Goal: Task Accomplishment & Management: Use online tool/utility

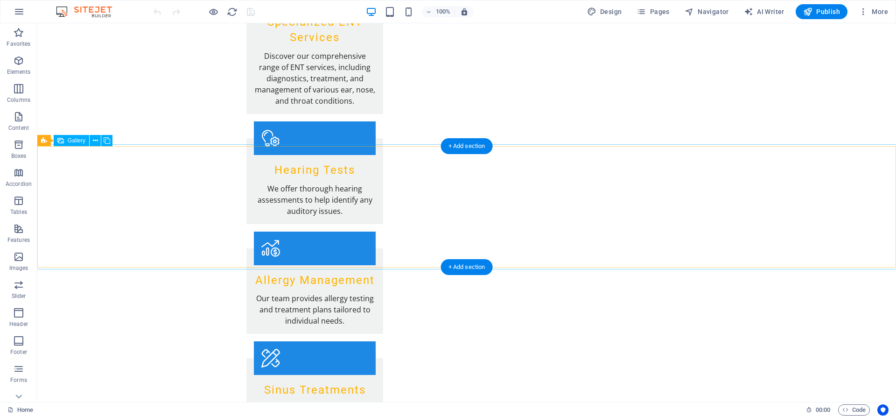
scroll to position [1476, 0]
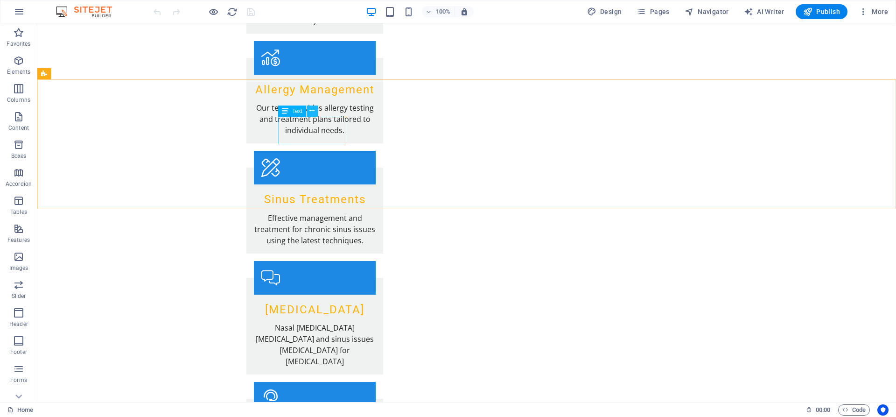
click at [313, 113] on icon at bounding box center [311, 111] width 5 height 10
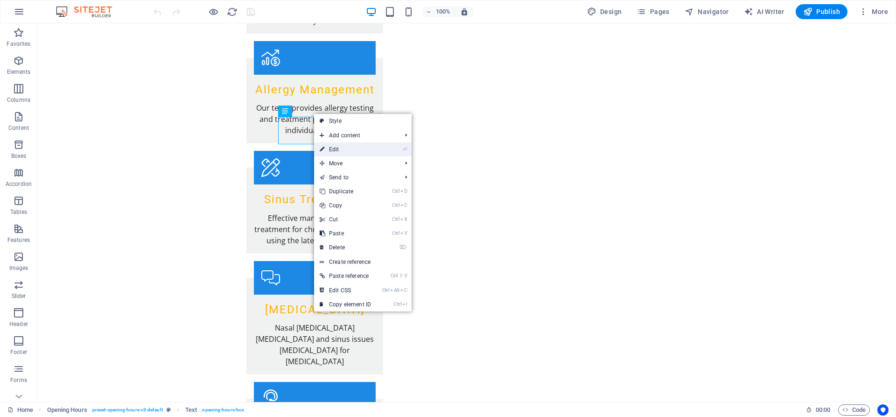
click at [340, 149] on link "⏎ Edit" at bounding box center [345, 149] width 63 height 14
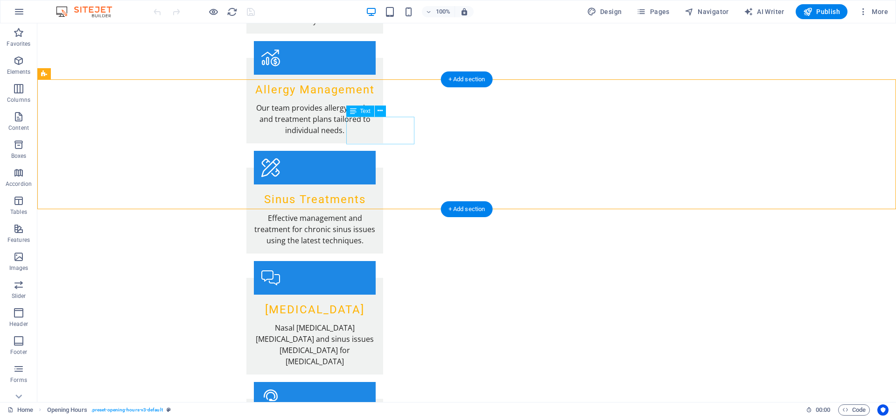
click at [382, 110] on icon at bounding box center [380, 111] width 5 height 10
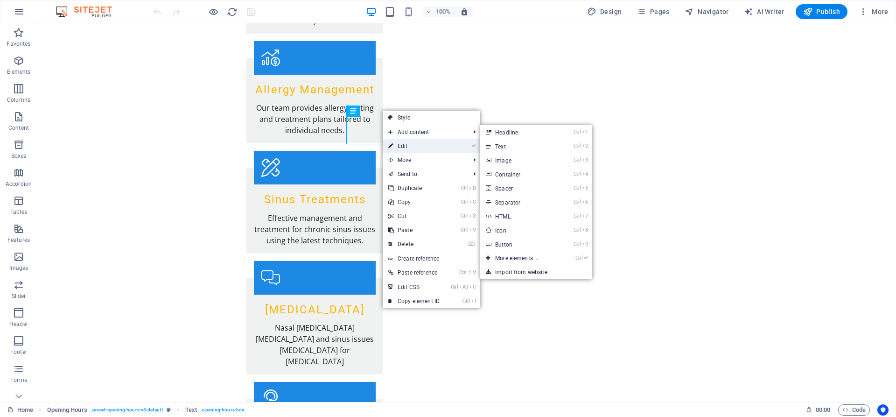
click at [409, 145] on link "⏎ Edit" at bounding box center [414, 146] width 63 height 14
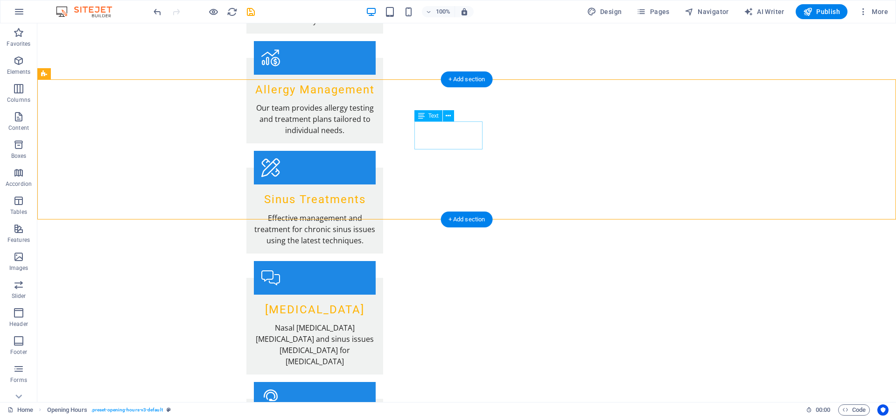
click at [451, 112] on icon at bounding box center [448, 116] width 5 height 10
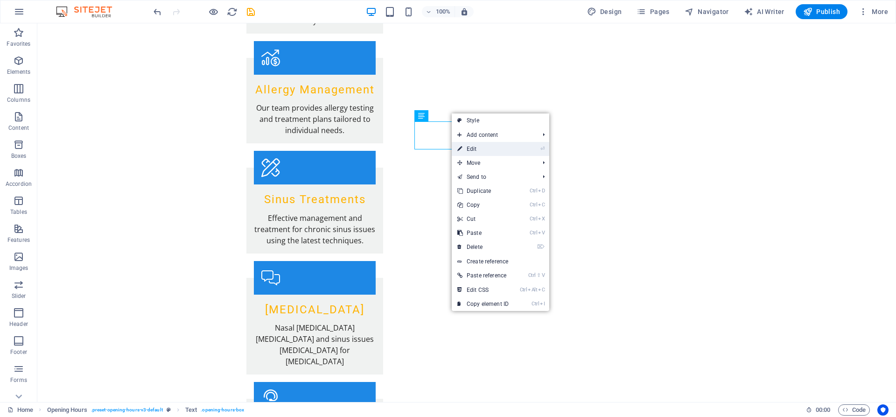
click at [487, 147] on link "⏎ Edit" at bounding box center [483, 149] width 63 height 14
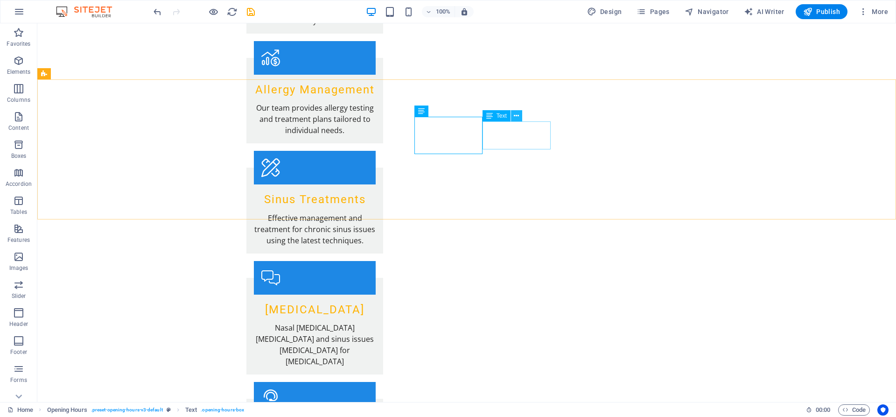
click at [518, 117] on icon at bounding box center [516, 116] width 5 height 10
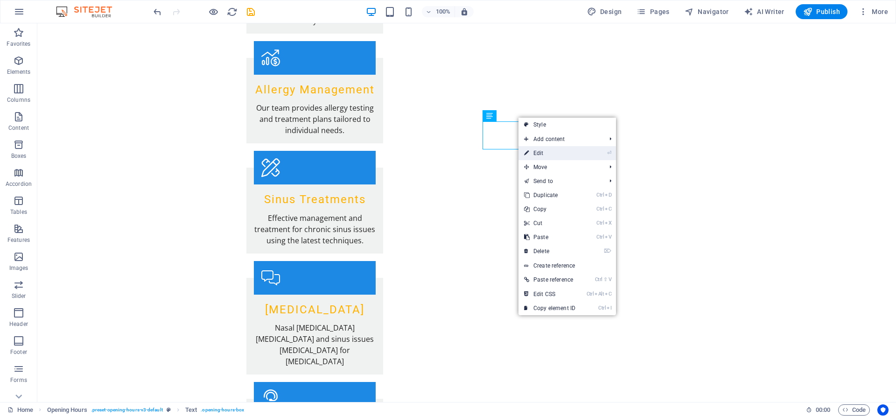
click at [550, 155] on link "⏎ Edit" at bounding box center [549, 153] width 63 height 14
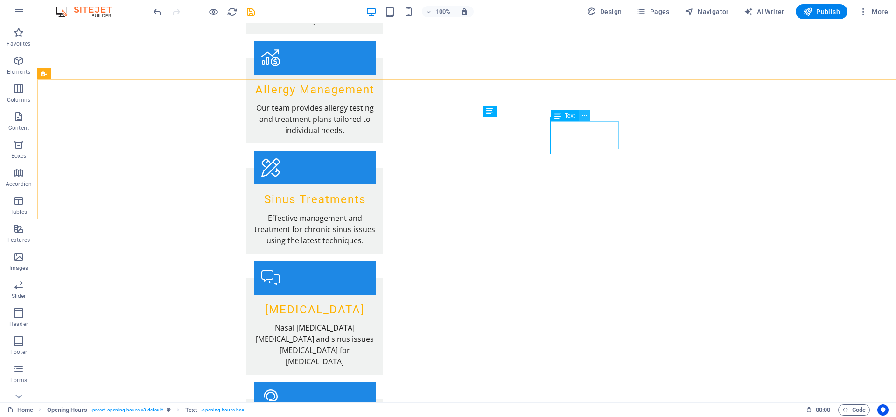
click at [583, 114] on icon at bounding box center [584, 116] width 5 height 10
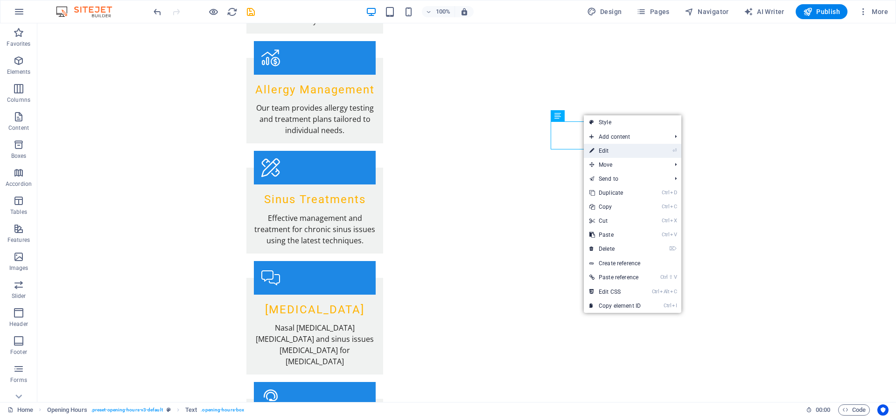
drag, startPoint x: 610, startPoint y: 153, endPoint x: 408, endPoint y: 129, distance: 203.0
click at [610, 153] on link "⏎ Edit" at bounding box center [615, 151] width 63 height 14
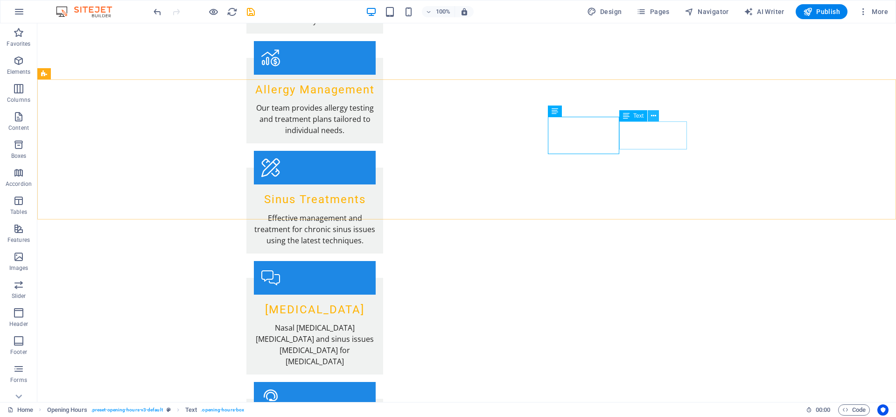
click at [653, 117] on icon at bounding box center [653, 116] width 5 height 10
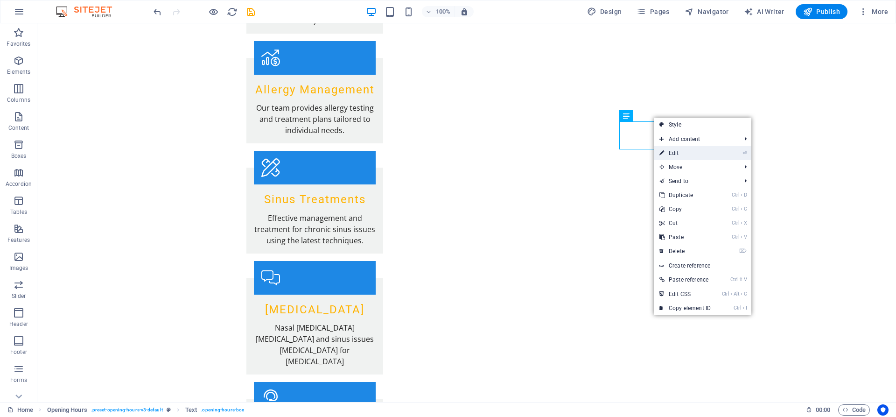
click at [676, 153] on link "⏎ Edit" at bounding box center [685, 153] width 63 height 14
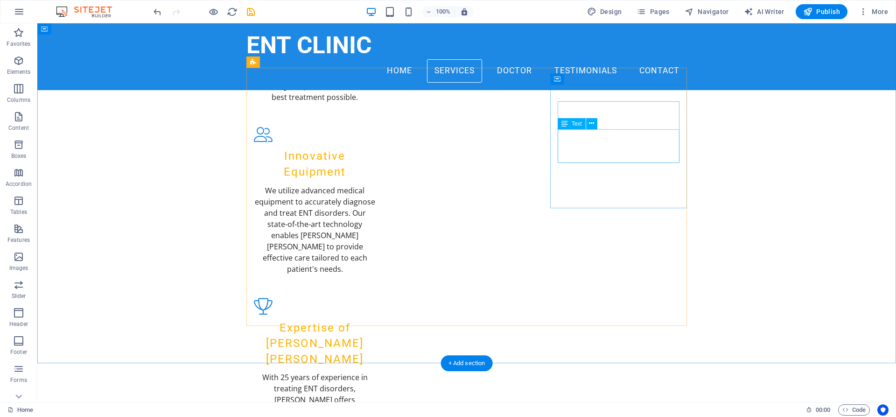
scroll to position [619, 0]
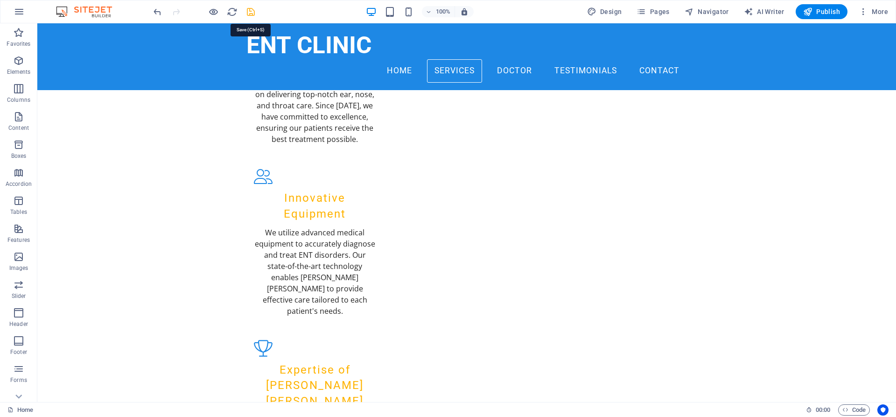
click at [250, 12] on icon "save" at bounding box center [250, 12] width 11 height 11
checkbox input "false"
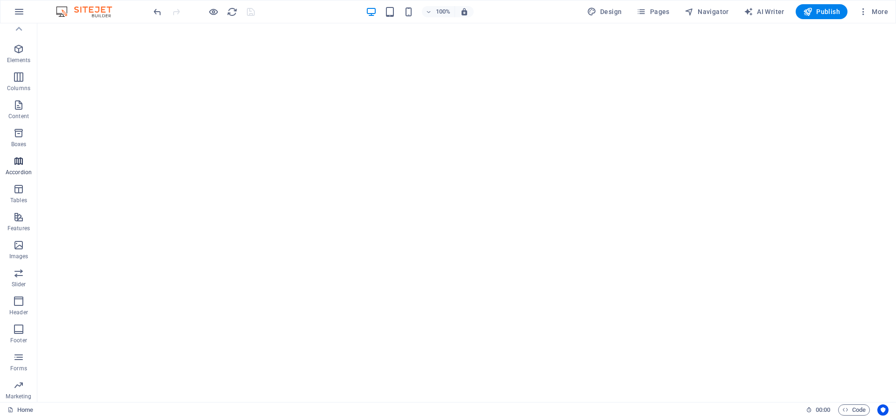
scroll to position [0, 0]
click at [19, 126] on p "Content" at bounding box center [18, 127] width 21 height 7
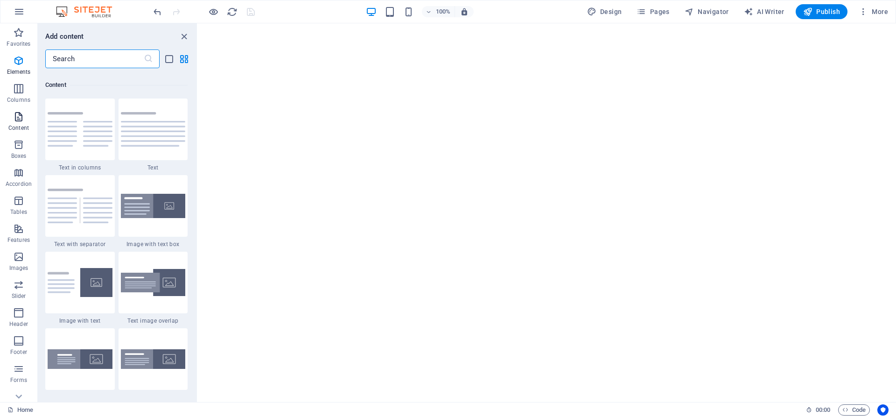
scroll to position [1633, 0]
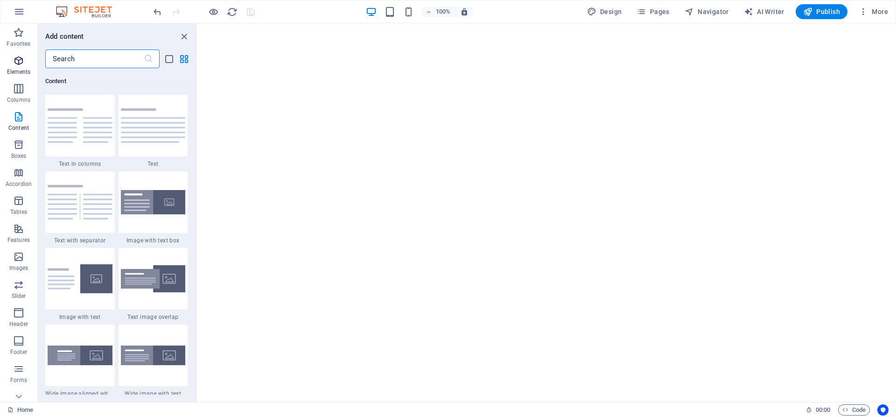
click at [21, 66] on span "Elements" at bounding box center [18, 66] width 37 height 22
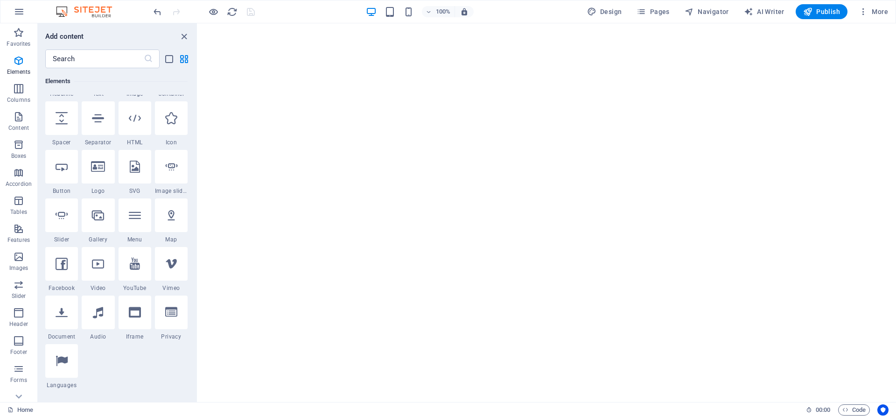
scroll to position [99, 0]
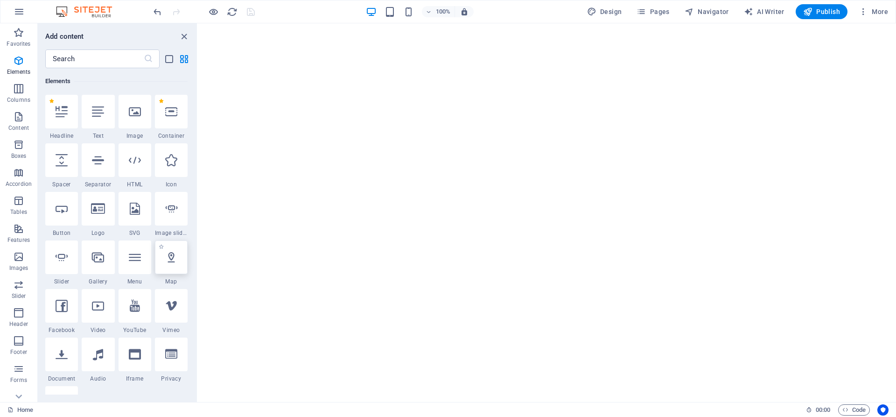
click at [175, 256] on icon at bounding box center [171, 257] width 12 height 12
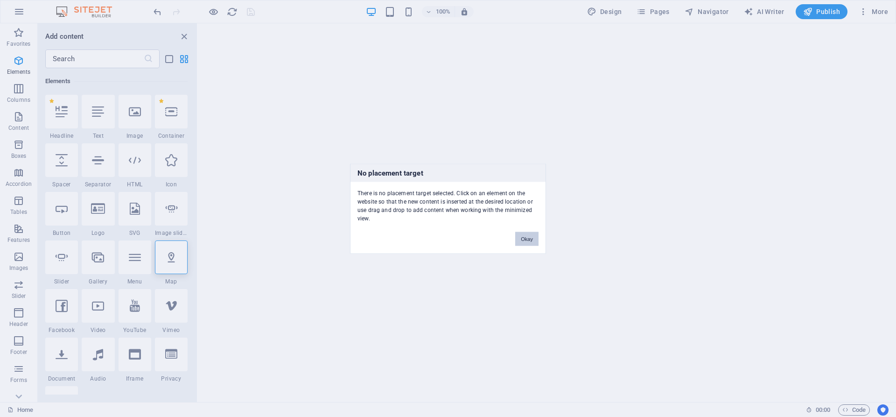
click at [529, 235] on button "Okay" at bounding box center [526, 238] width 23 height 14
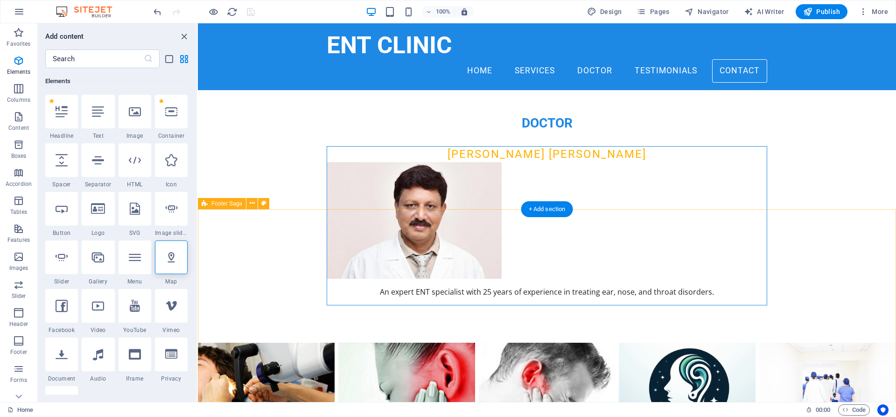
scroll to position [1994, 0]
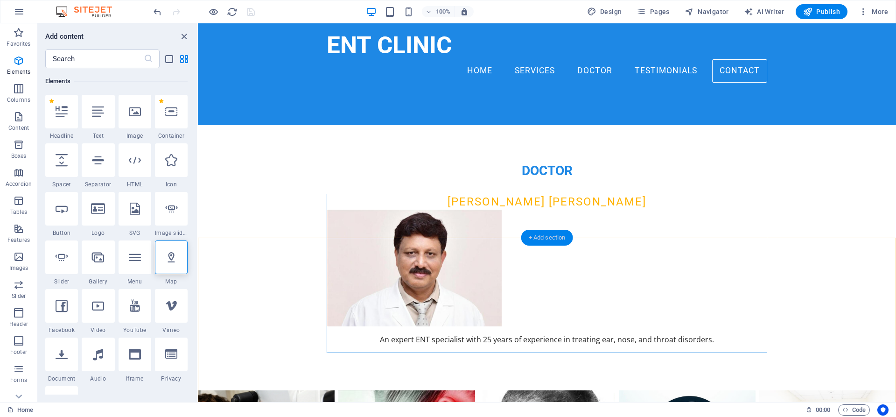
click at [542, 236] on div "+ Add section" at bounding box center [547, 238] width 52 height 16
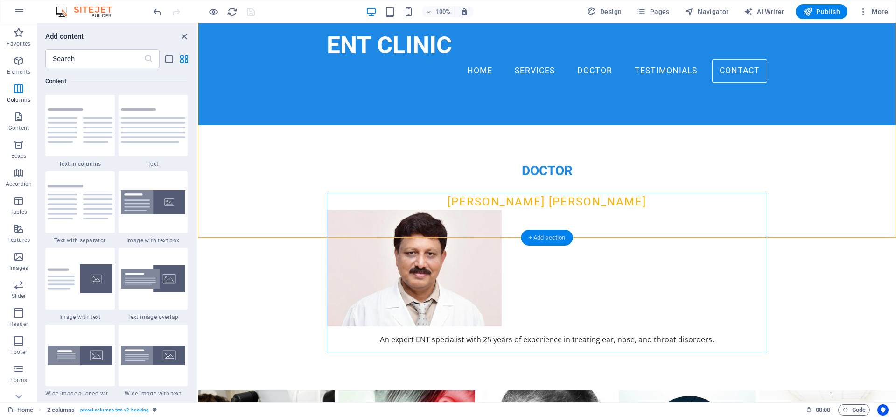
scroll to position [1633, 0]
click at [542, 236] on div "+ Add section" at bounding box center [547, 238] width 52 height 16
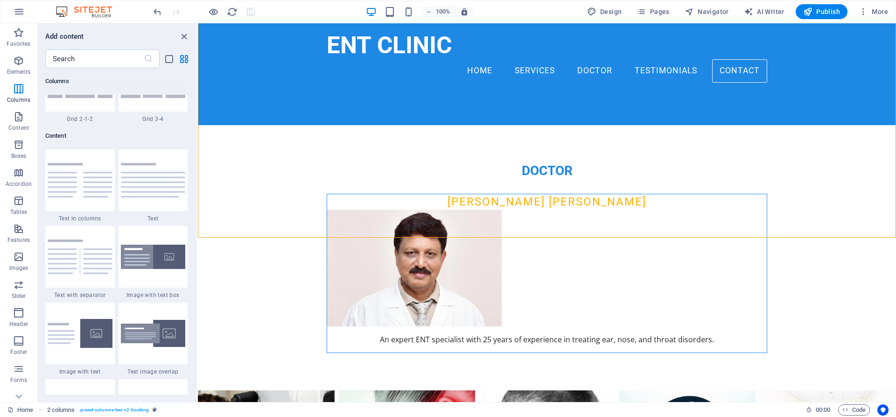
scroll to position [1507, 0]
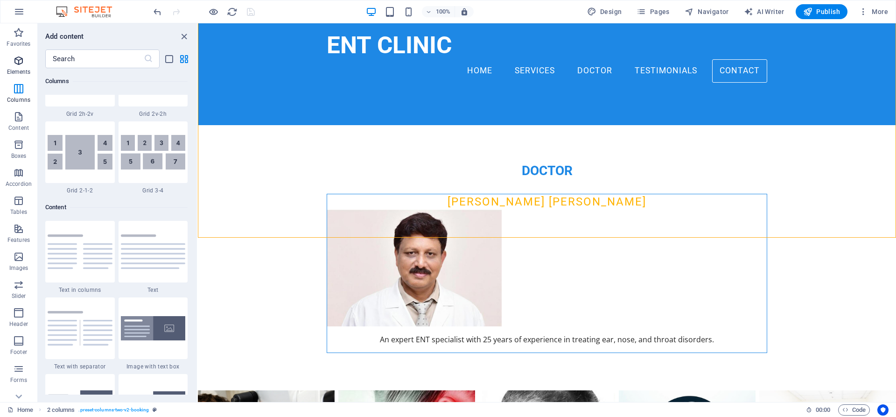
click at [21, 68] on p "Elements" at bounding box center [19, 71] width 24 height 7
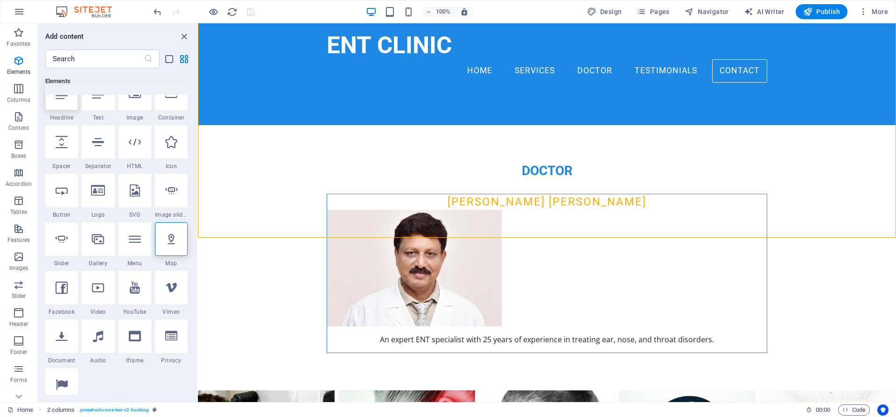
scroll to position [99, 0]
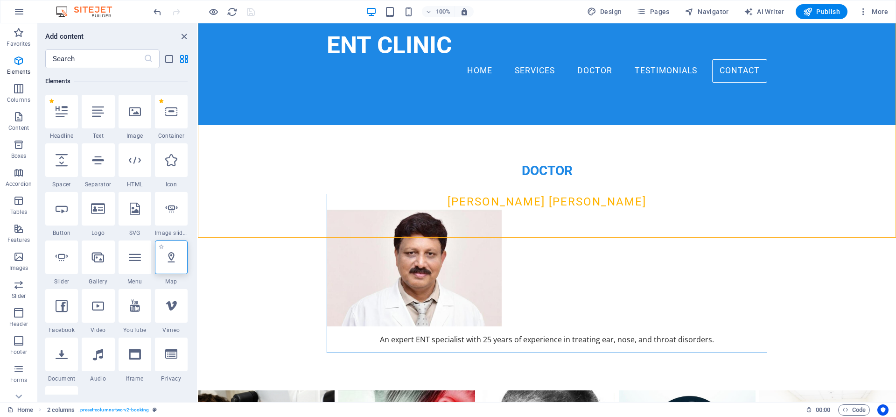
click at [168, 268] on div at bounding box center [171, 257] width 33 height 34
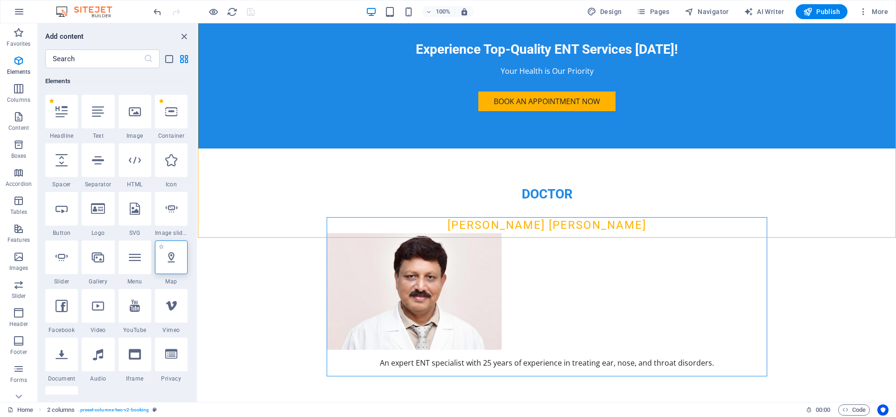
select select "1"
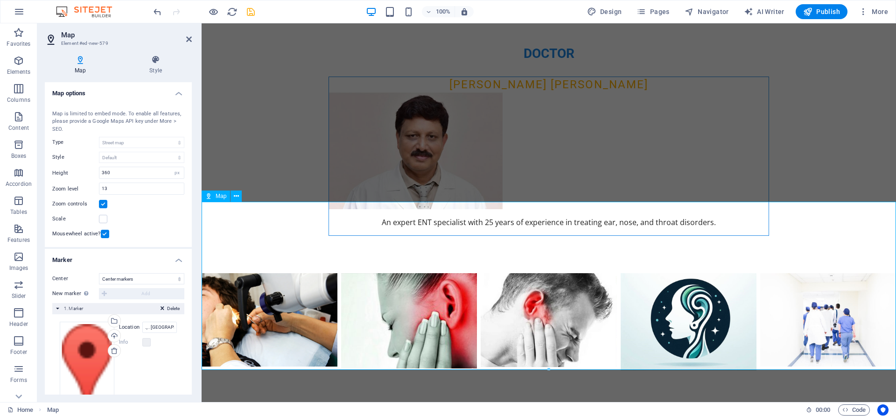
scroll to position [2135, 0]
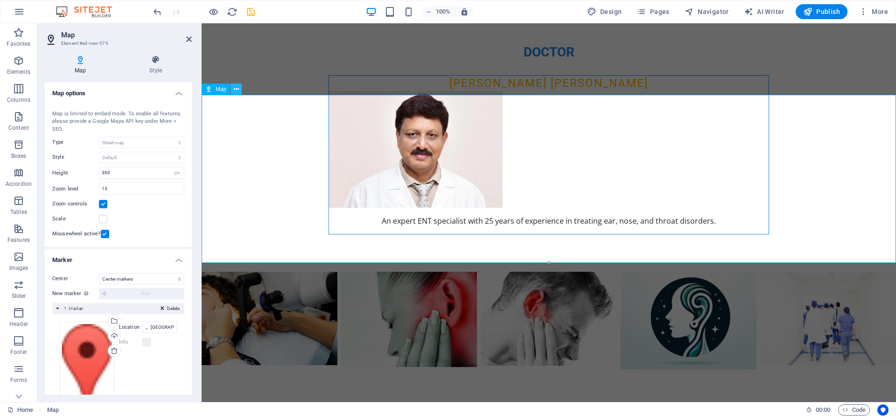
click at [235, 91] on icon at bounding box center [236, 89] width 5 height 10
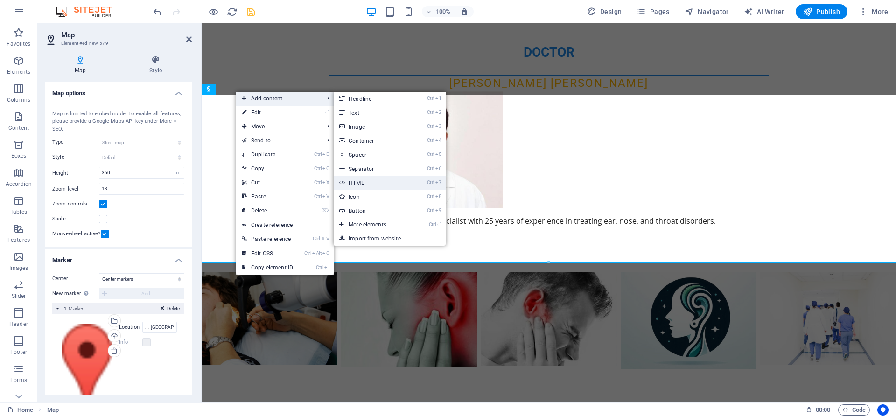
click at [379, 184] on link "Ctrl 7 HTML" at bounding box center [372, 182] width 77 height 14
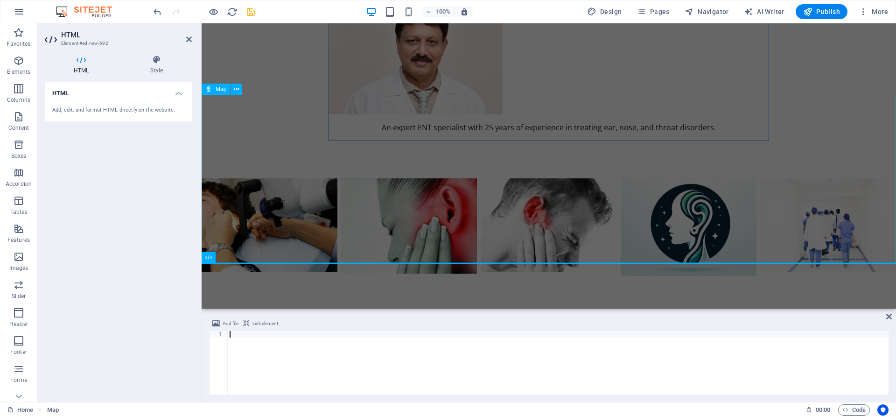
scroll to position [2042, 0]
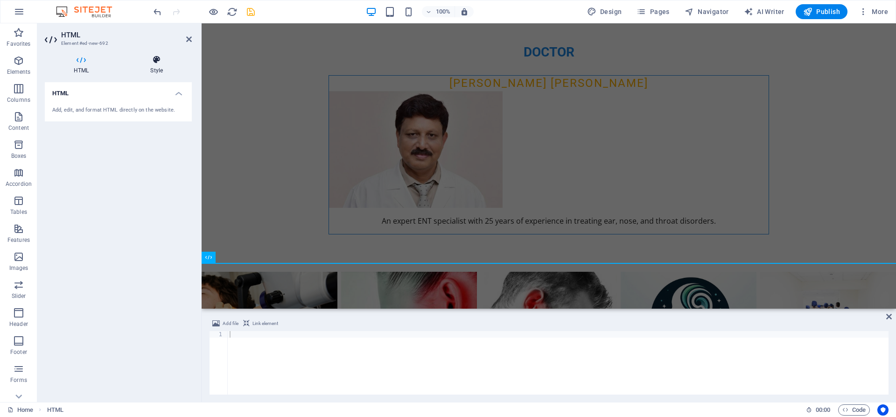
click at [155, 65] on h4 "Style" at bounding box center [156, 65] width 70 height 20
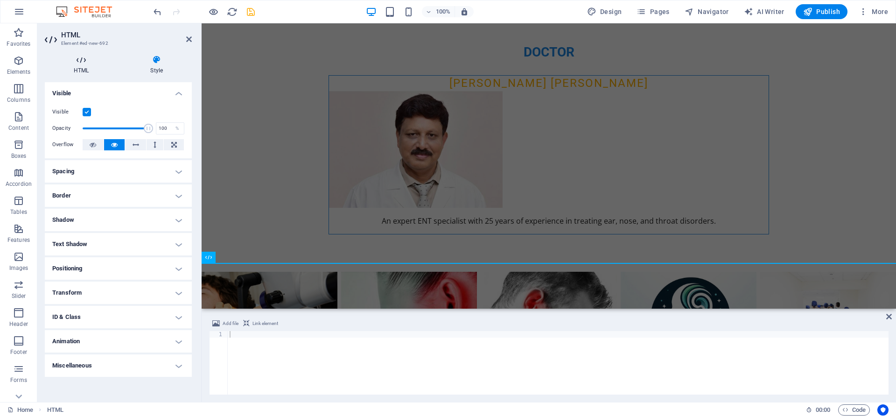
click at [84, 70] on h4 "HTML" at bounding box center [83, 65] width 77 height 20
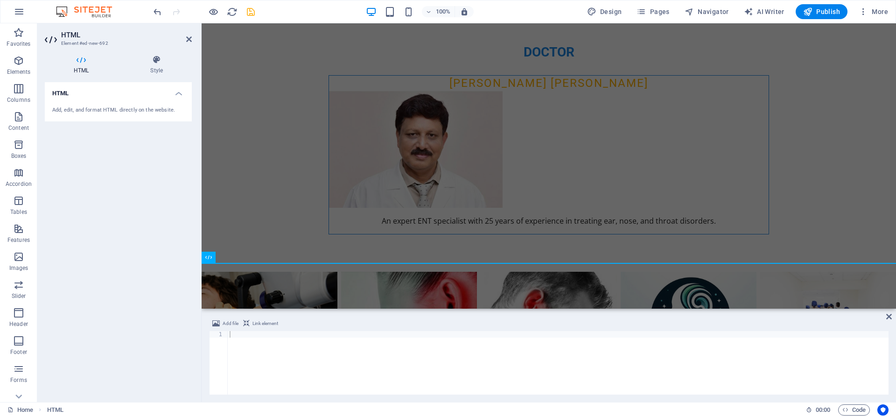
click at [94, 112] on div "Add, edit, and format HTML directly on the website." at bounding box center [118, 110] width 132 height 8
click at [177, 92] on h4 "HTML" at bounding box center [118, 90] width 147 height 17
click at [190, 42] on icon at bounding box center [189, 38] width 6 height 7
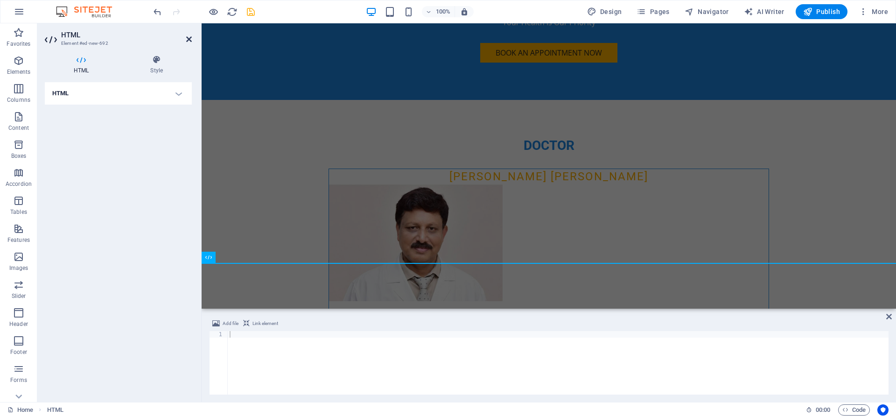
scroll to position [2159, 0]
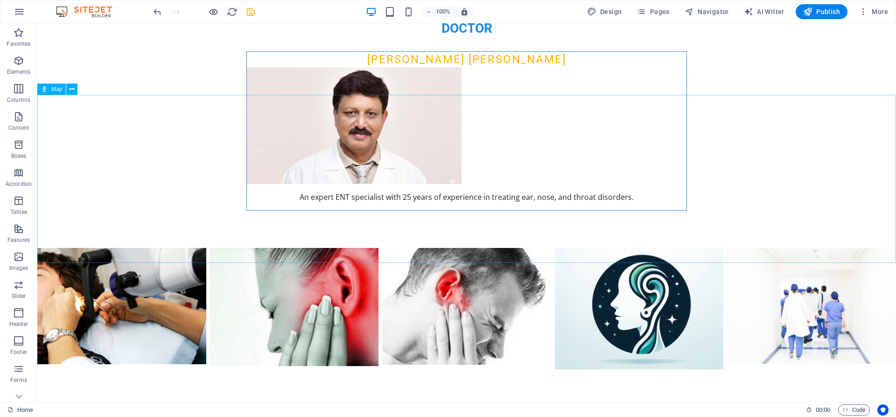
click at [51, 92] on span "Map" at bounding box center [56, 89] width 11 height 6
click at [72, 90] on icon at bounding box center [72, 89] width 5 height 10
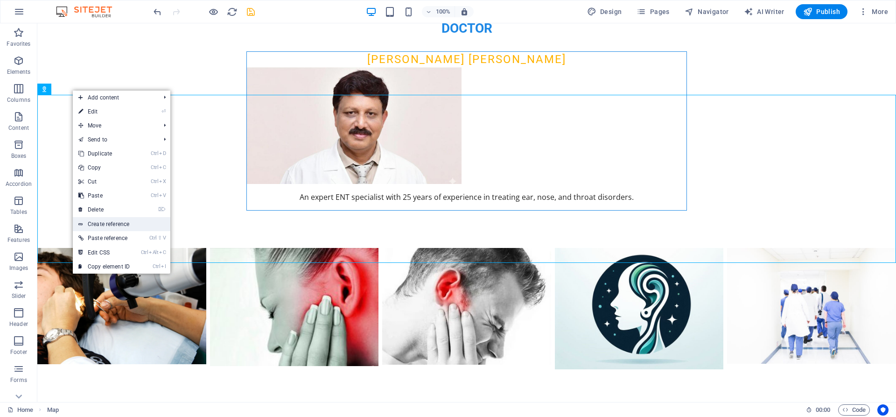
click at [111, 227] on link "Create reference" at bounding box center [122, 224] width 98 height 14
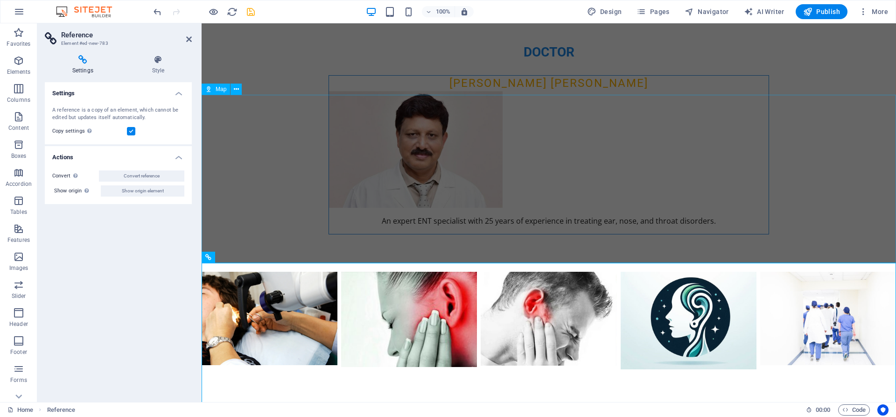
scroll to position [2183, 0]
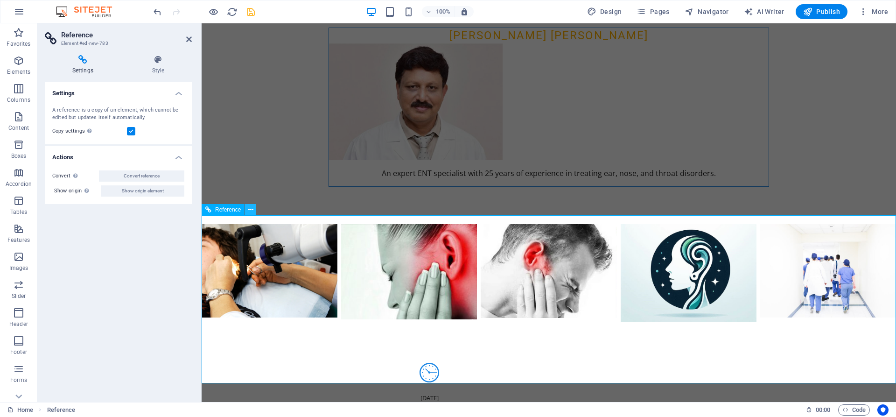
click at [248, 210] on button at bounding box center [250, 209] width 11 height 11
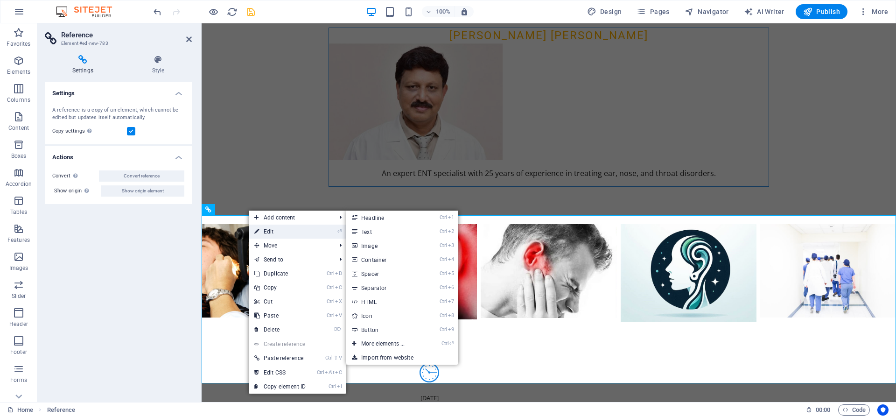
click at [263, 231] on link "⏎ Edit" at bounding box center [280, 231] width 63 height 14
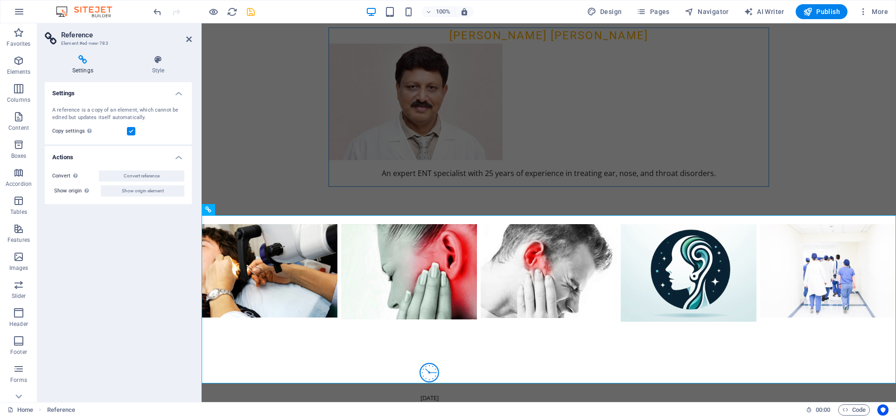
click at [136, 229] on div "Settings A reference is a copy of an element, which cannot be edited but update…" at bounding box center [118, 238] width 147 height 312
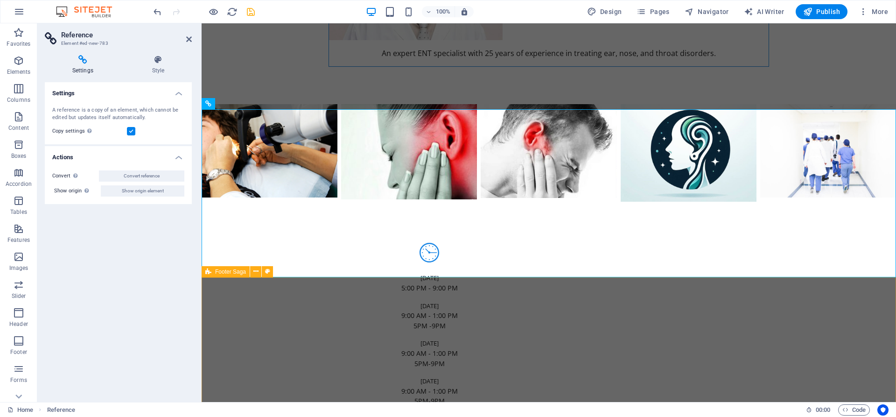
scroll to position [2326, 0]
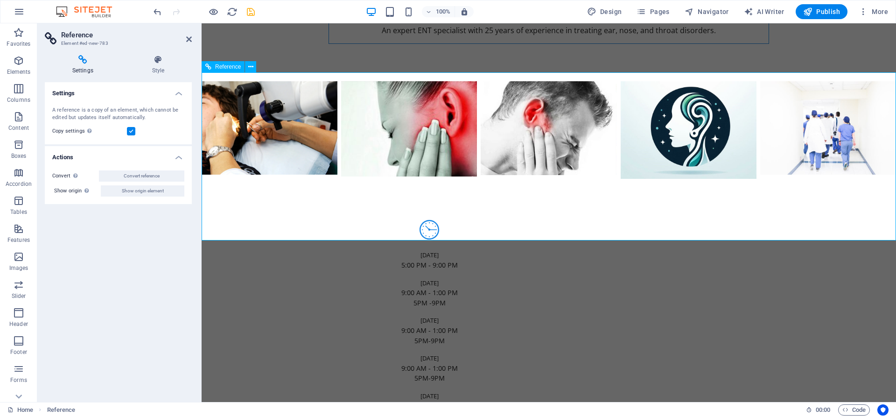
click at [249, 64] on icon at bounding box center [250, 67] width 5 height 10
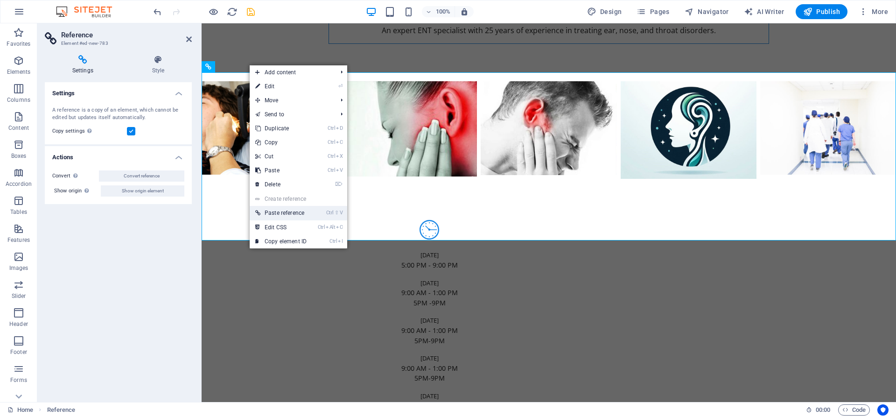
click at [273, 215] on link "Ctrl ⇧ V Paste reference" at bounding box center [281, 213] width 63 height 14
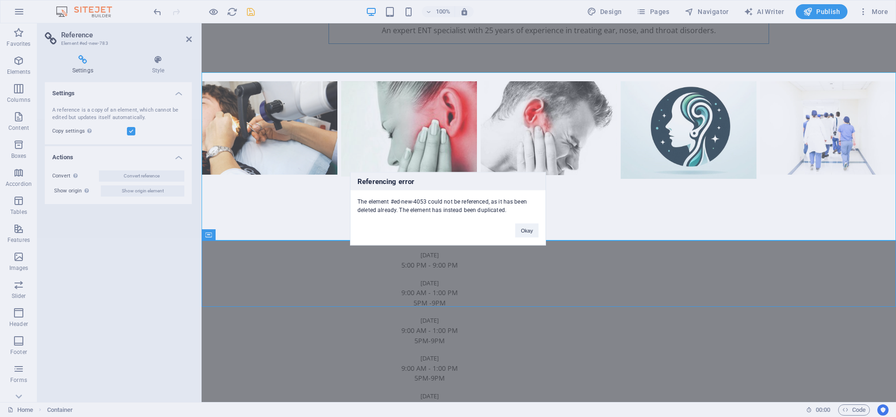
scroll to position [2350, 0]
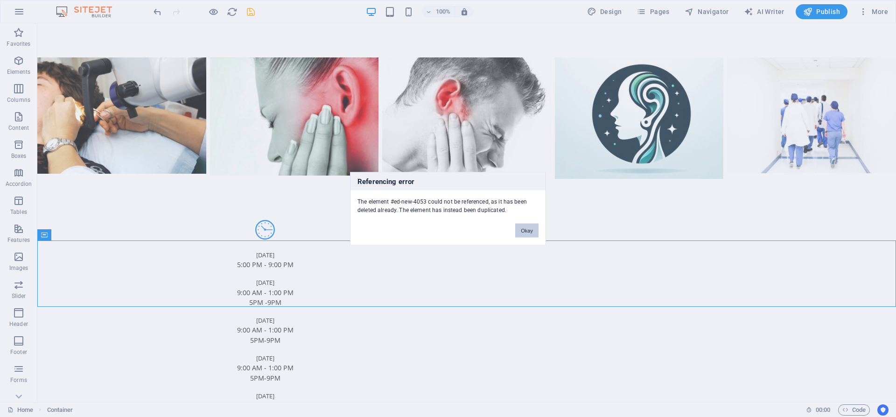
click at [522, 225] on button "Okay" at bounding box center [526, 230] width 23 height 14
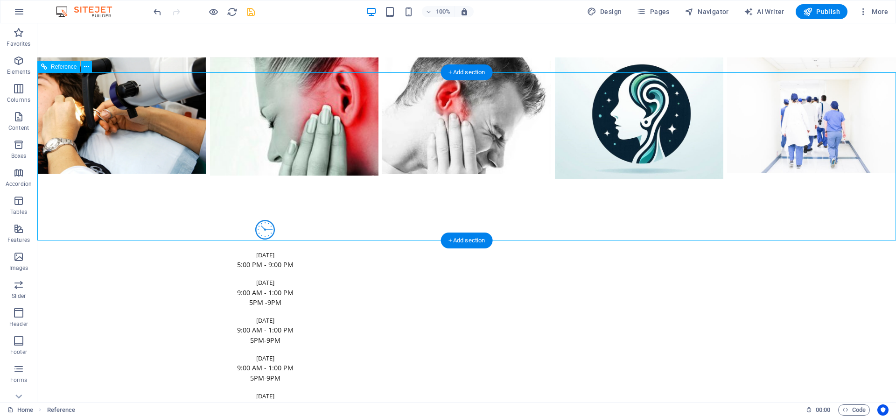
click at [86, 67] on icon at bounding box center [86, 67] width 5 height 10
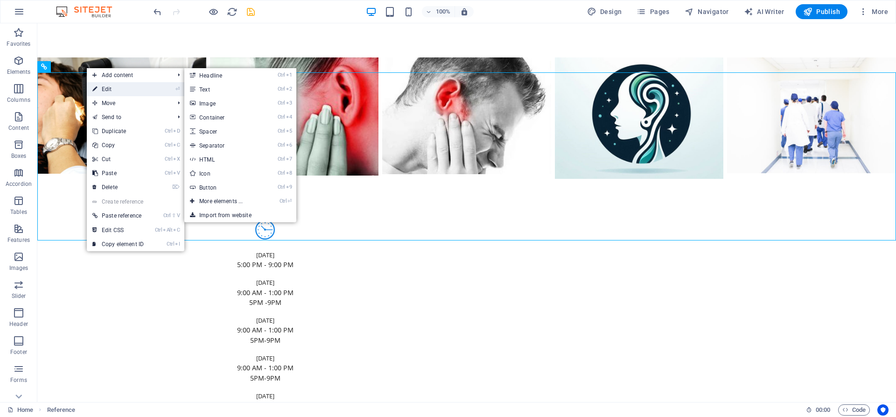
click at [107, 86] on link "⏎ Edit" at bounding box center [118, 89] width 63 height 14
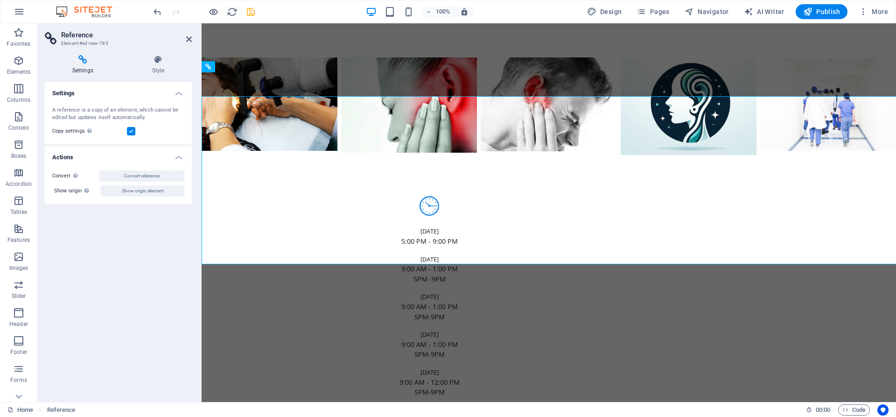
scroll to position [2326, 0]
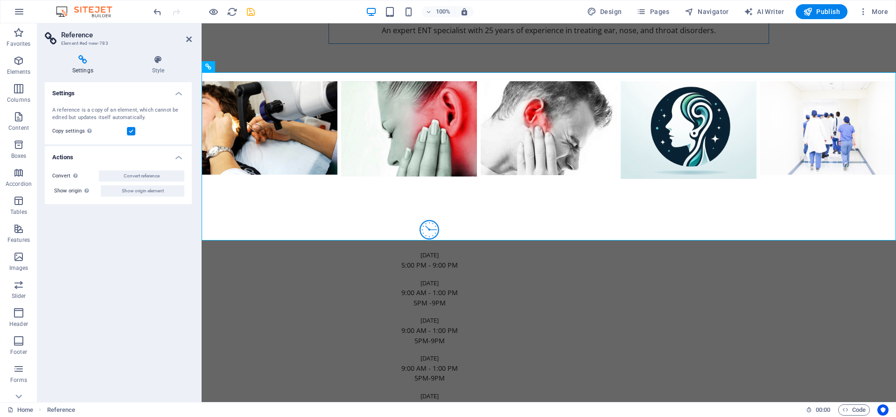
click at [81, 67] on h4 "Settings" at bounding box center [85, 65] width 80 height 20
click at [84, 65] on h4 "Settings" at bounding box center [85, 65] width 80 height 20
click at [168, 64] on icon at bounding box center [158, 59] width 67 height 9
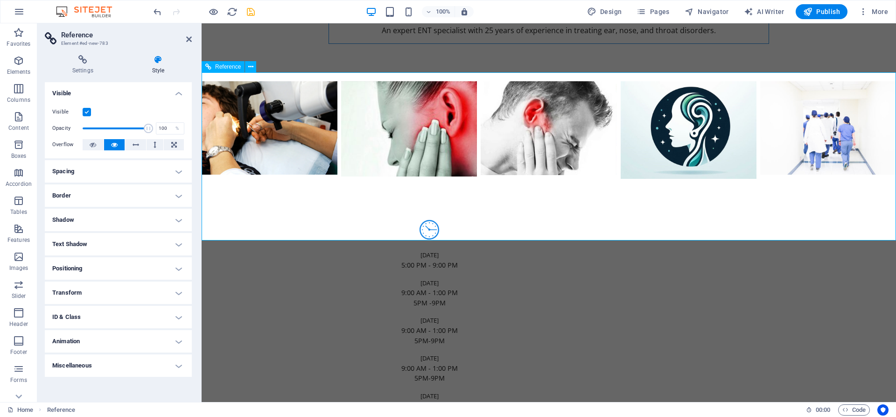
click at [190, 38] on icon at bounding box center [189, 38] width 6 height 7
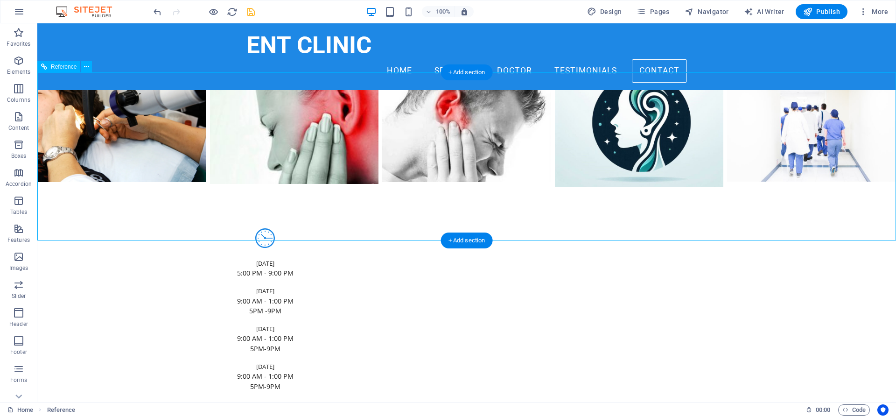
scroll to position [2302, 0]
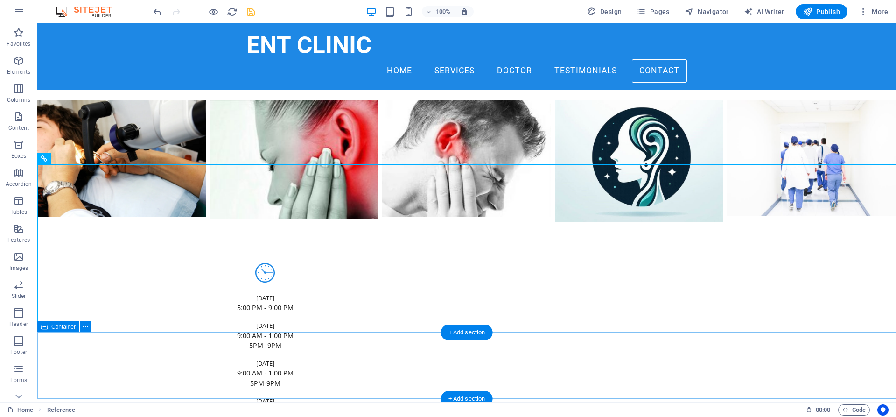
scroll to position [2254, 0]
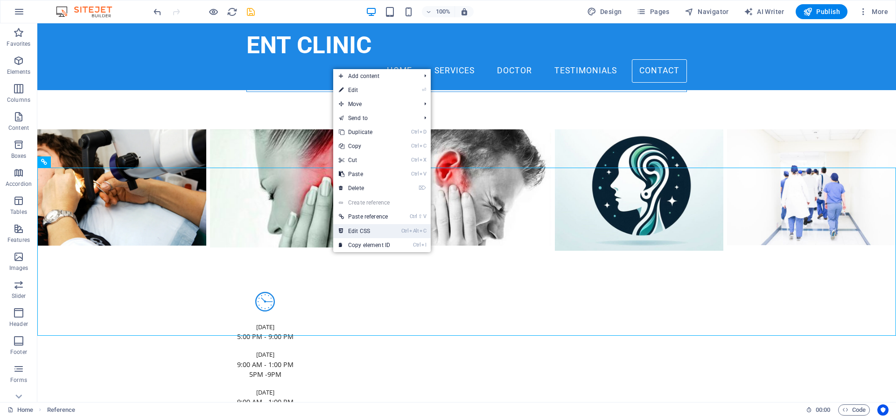
click at [357, 235] on link "Ctrl Alt C Edit CSS" at bounding box center [364, 231] width 63 height 14
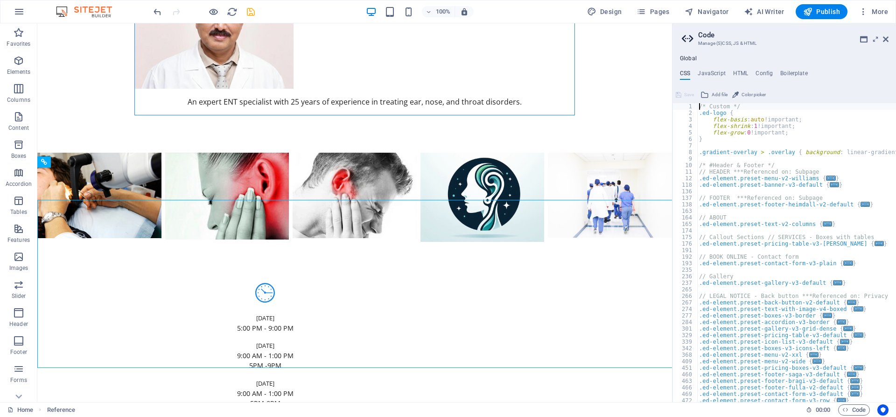
scroll to position [2222, 0]
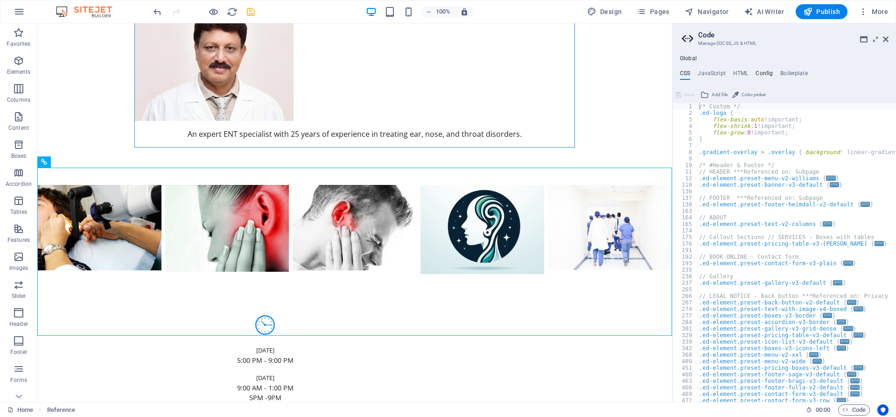
drag, startPoint x: 742, startPoint y: 74, endPoint x: 756, endPoint y: 77, distance: 13.7
click at [756, 77] on ul "CSS JavaScript HTML Config Boilerplate" at bounding box center [784, 75] width 224 height 10
click at [764, 75] on h4 "Config" at bounding box center [764, 75] width 17 height 10
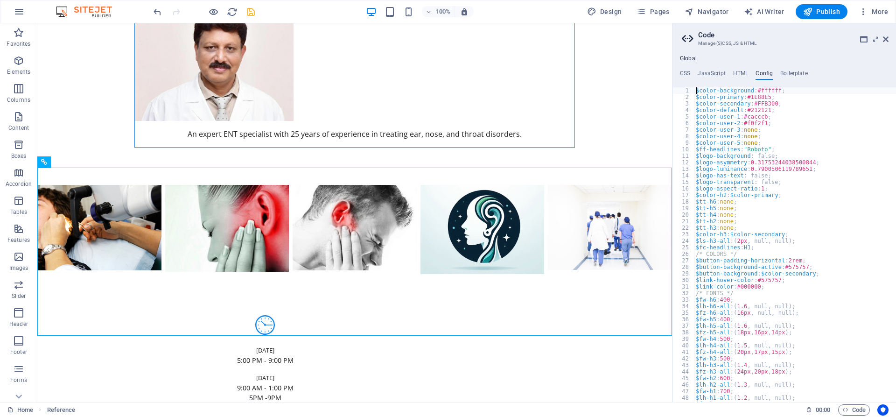
type textarea "$color-background: #ffffff;"
click at [717, 75] on h4 "JavaScript" at bounding box center [712, 75] width 28 height 10
type textarea "/* JS for preset "Menu V2" */"
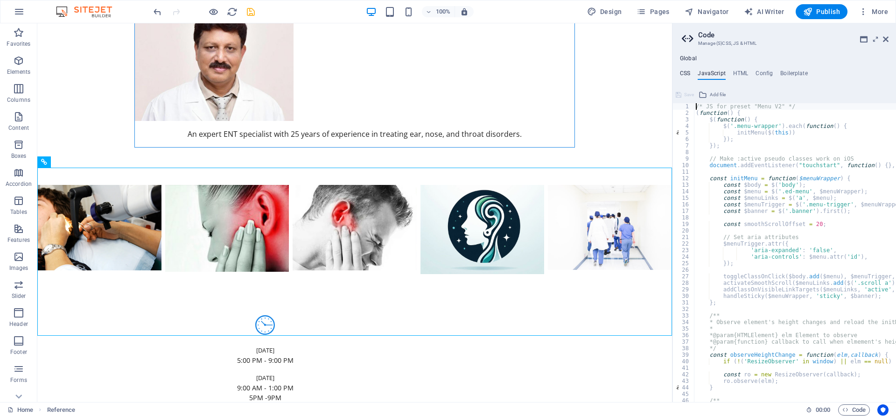
click at [689, 74] on h4 "CSS" at bounding box center [685, 75] width 10 height 10
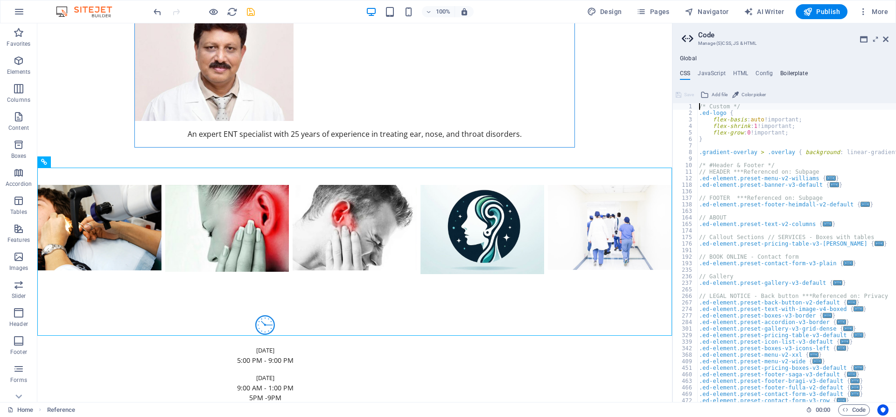
click at [786, 77] on h4 "Boilerplate" at bounding box center [794, 75] width 28 height 10
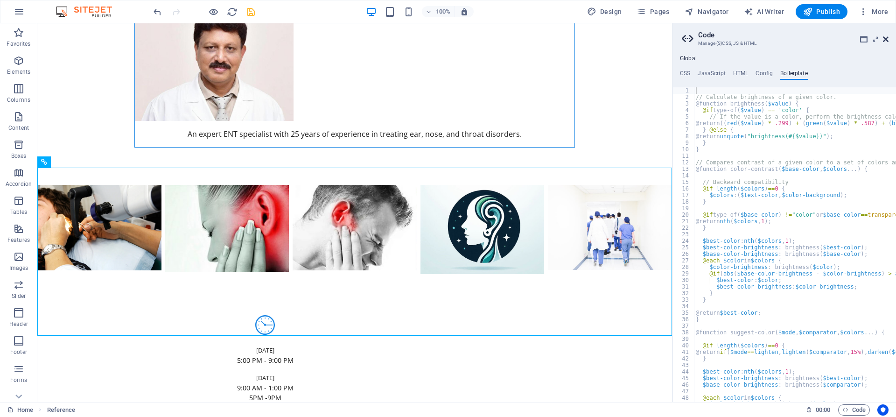
click at [886, 42] on icon at bounding box center [886, 38] width 6 height 7
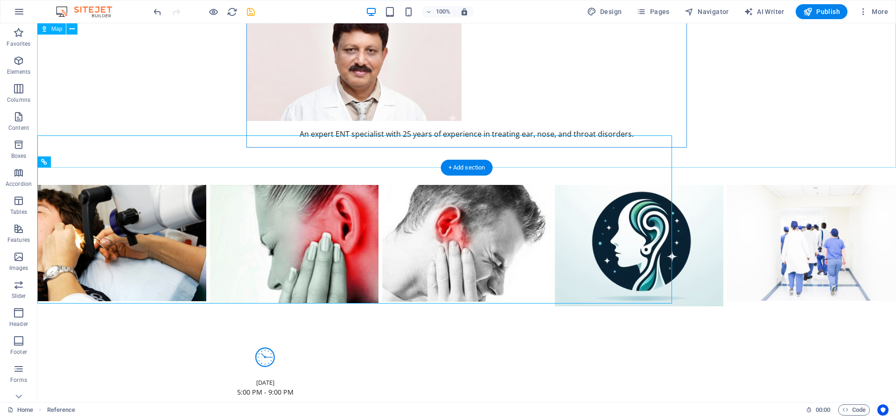
scroll to position [2254, 0]
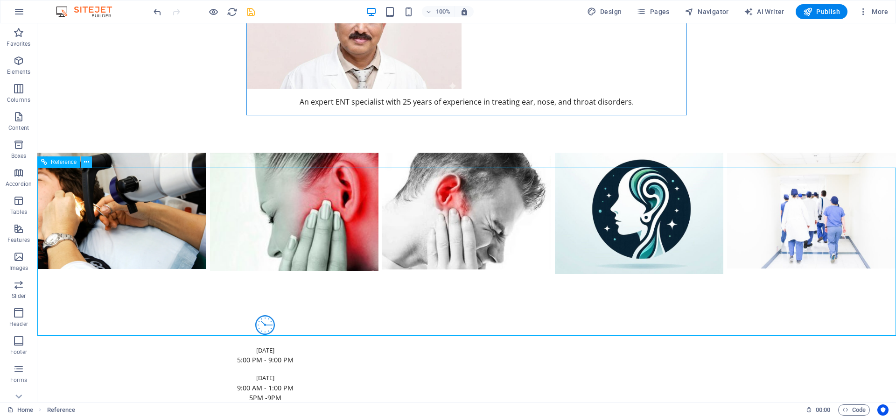
click at [84, 162] on icon at bounding box center [86, 162] width 5 height 10
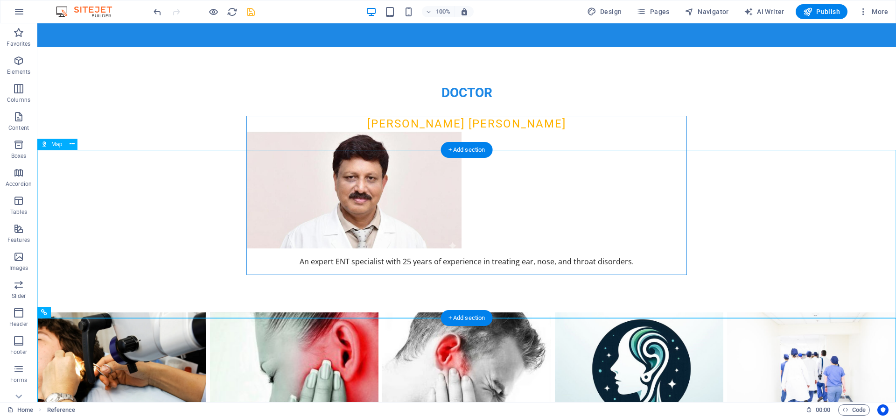
scroll to position [2112, 0]
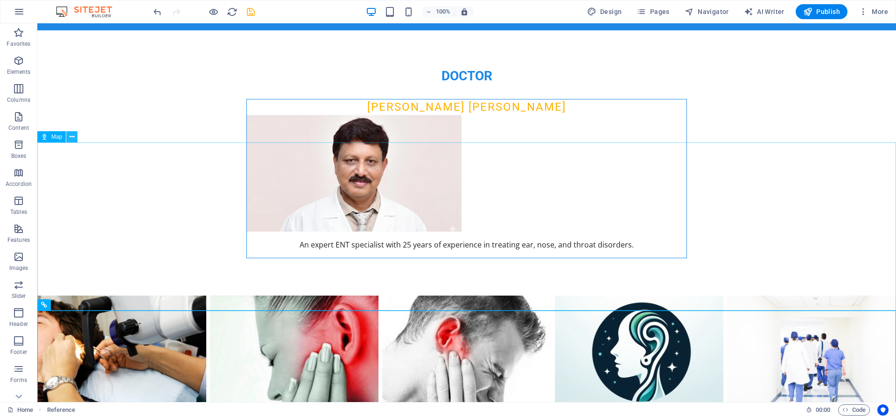
click at [71, 138] on icon at bounding box center [72, 137] width 5 height 10
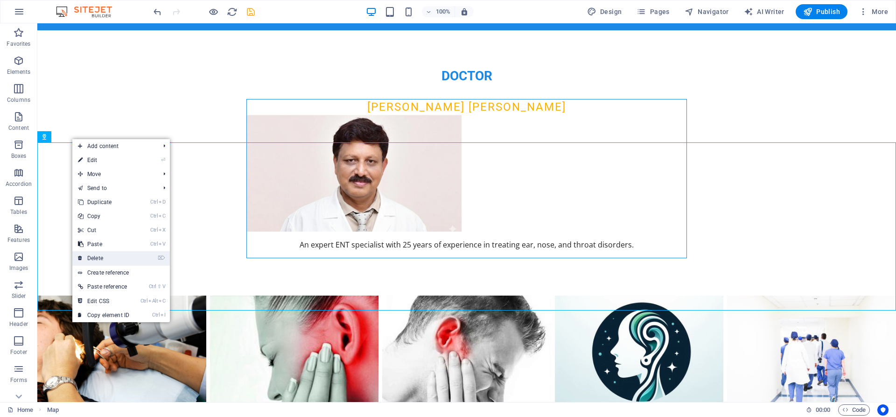
click at [106, 258] on link "⌦ Delete" at bounding box center [103, 258] width 63 height 14
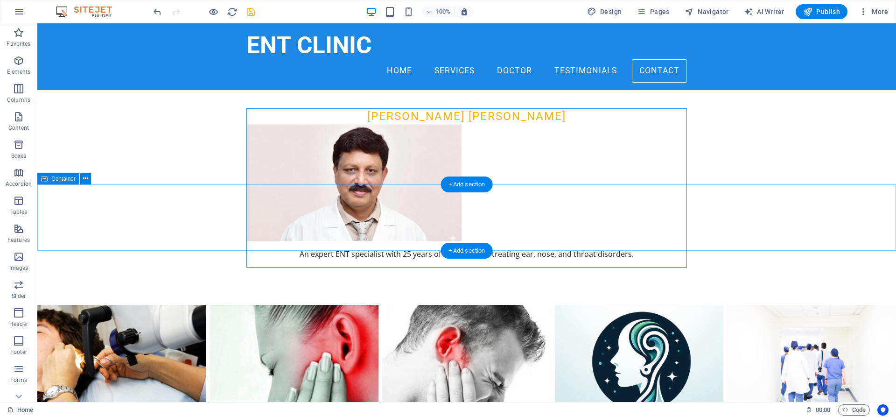
scroll to position [2064, 0]
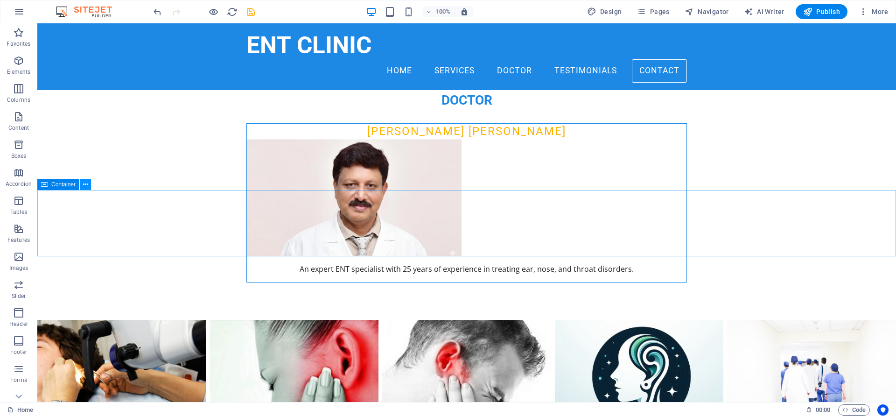
click at [85, 185] on icon at bounding box center [85, 185] width 5 height 10
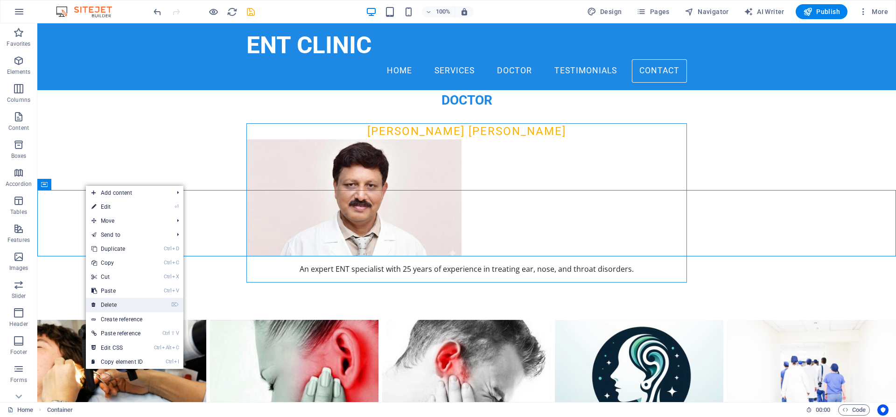
click at [117, 304] on link "⌦ Delete" at bounding box center [117, 305] width 63 height 14
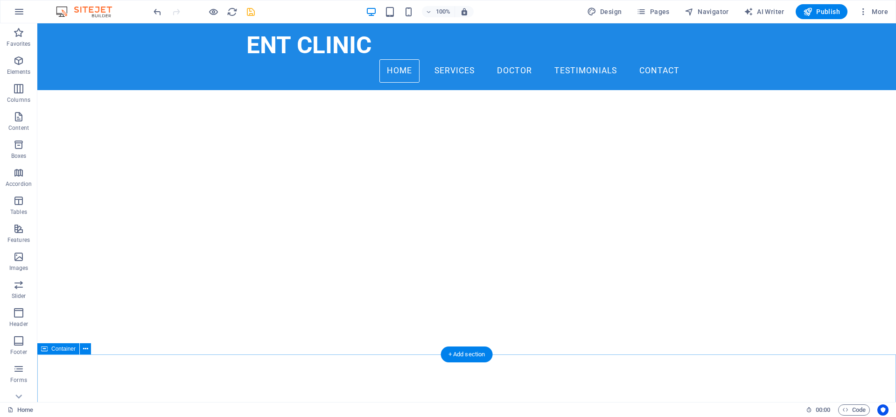
scroll to position [0, 0]
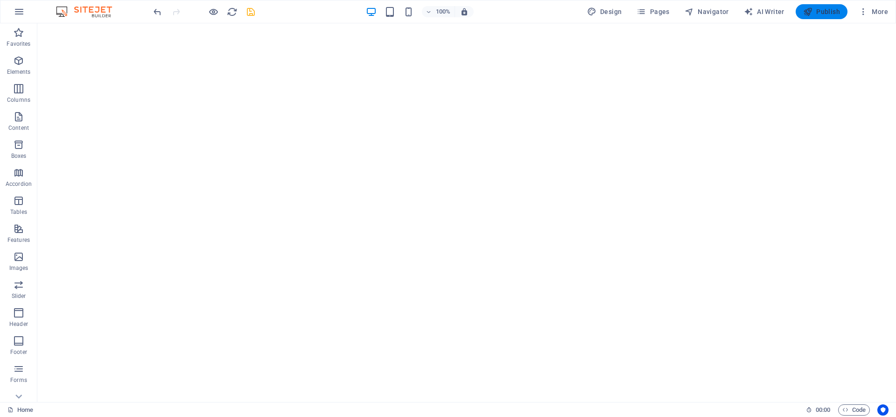
click at [820, 14] on span "Publish" at bounding box center [821, 11] width 37 height 9
checkbox input "false"
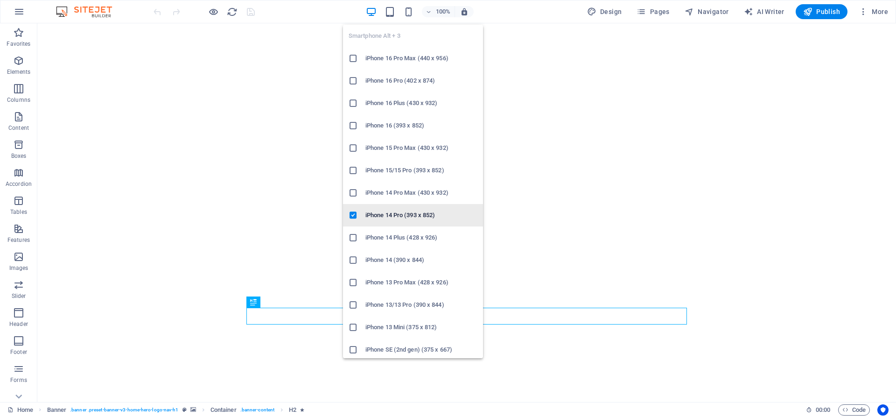
click at [387, 214] on h6 "iPhone 14 Pro (393 x 852)" at bounding box center [421, 215] width 112 height 11
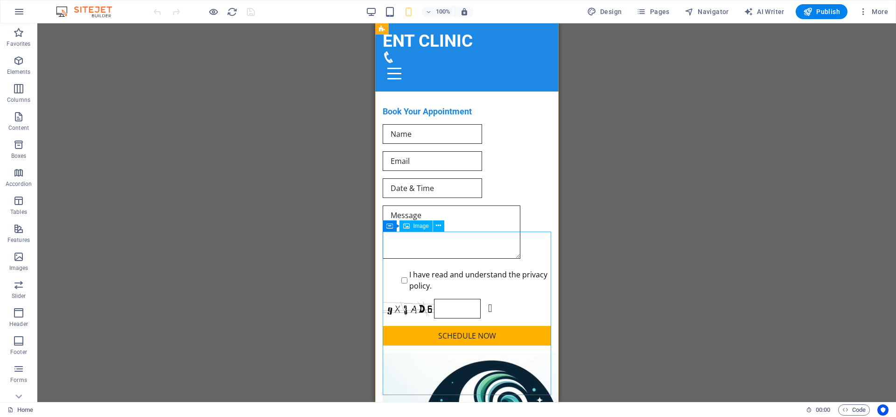
scroll to position [2951, 0]
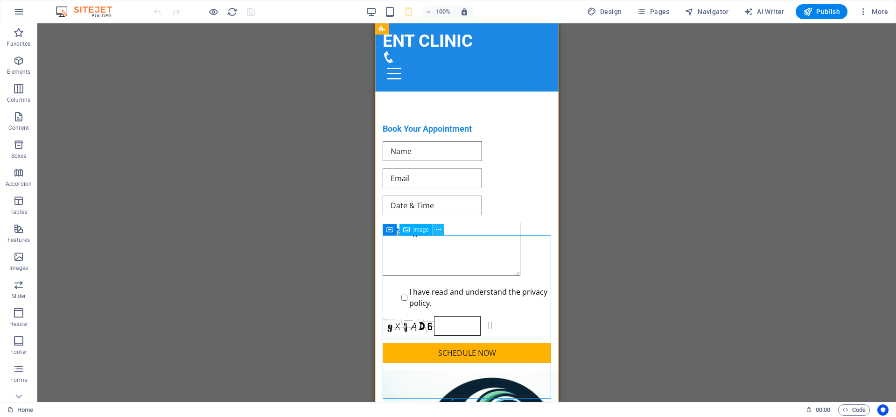
click at [437, 231] on icon at bounding box center [438, 230] width 5 height 10
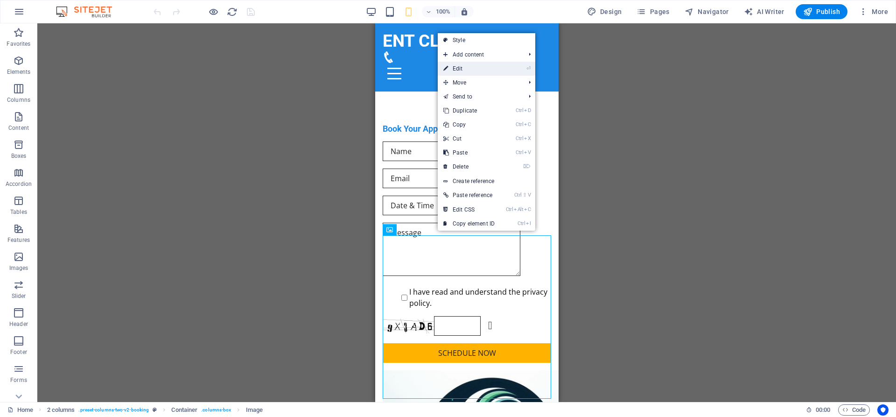
click at [462, 70] on link "⏎ Edit" at bounding box center [469, 69] width 63 height 14
select select "px"
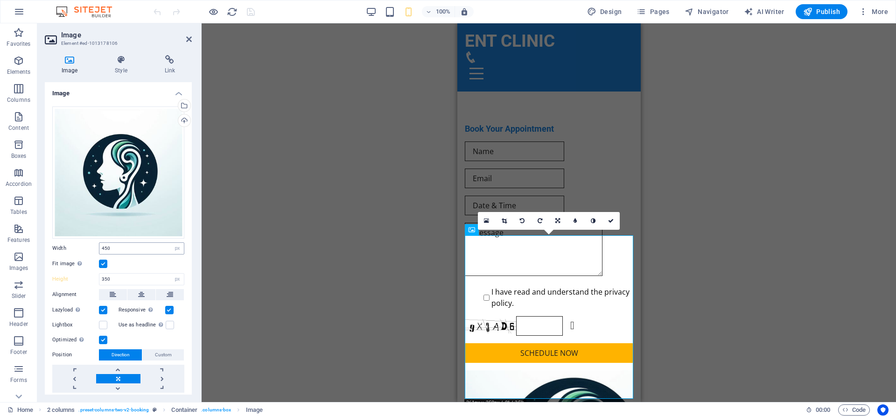
scroll to position [28, 0]
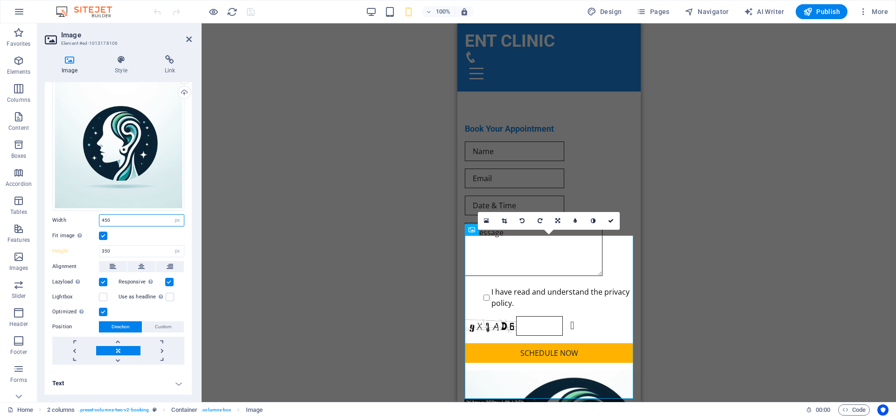
drag, startPoint x: 113, startPoint y: 220, endPoint x: 100, endPoint y: 222, distance: 12.7
click at [100, 222] on input "450" at bounding box center [141, 220] width 84 height 11
type input "400"
click at [127, 234] on div "Fit image Automatically fit image to a fixed width and height" at bounding box center [118, 235] width 132 height 11
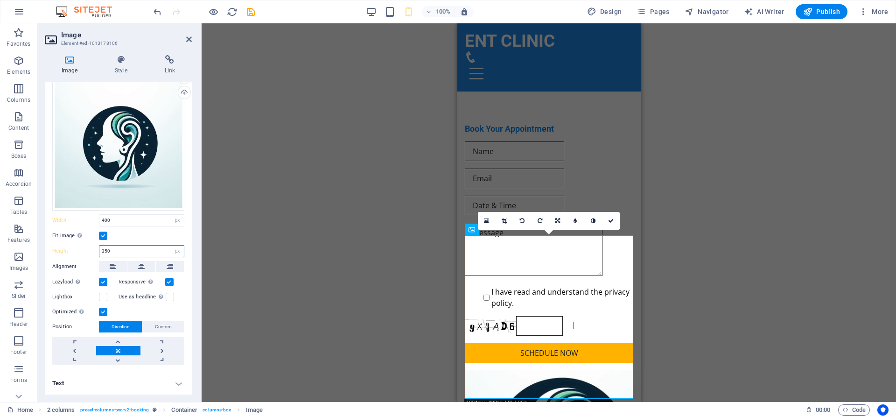
drag, startPoint x: 126, startPoint y: 249, endPoint x: 100, endPoint y: 248, distance: 26.6
click at [100, 250] on input "350" at bounding box center [141, 250] width 84 height 11
type input "300"
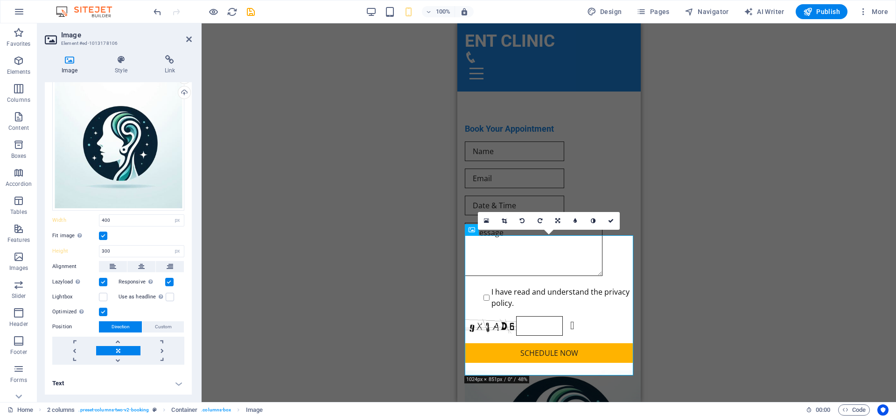
click at [721, 314] on div "Drag here to replace the existing content. Press “Ctrl” if you want to create a…" at bounding box center [549, 212] width 694 height 378
click at [721, 313] on div "Drag here to replace the existing content. Press “Ctrl” if you want to create a…" at bounding box center [549, 212] width 694 height 378
click at [609, 224] on link at bounding box center [611, 221] width 18 height 18
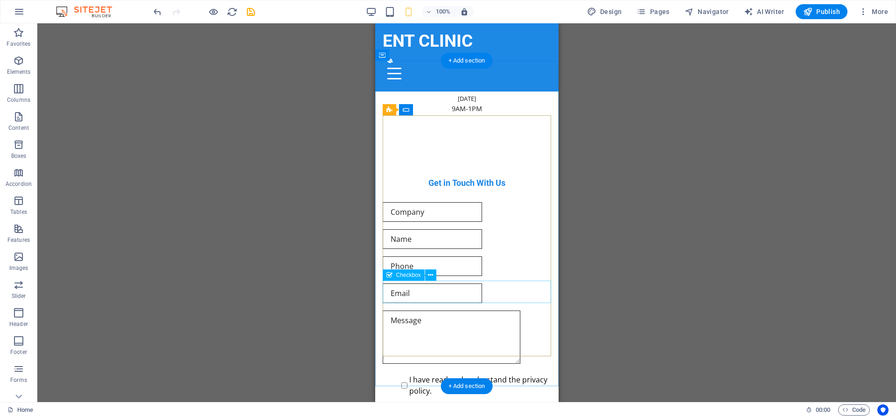
scroll to position [2523, 0]
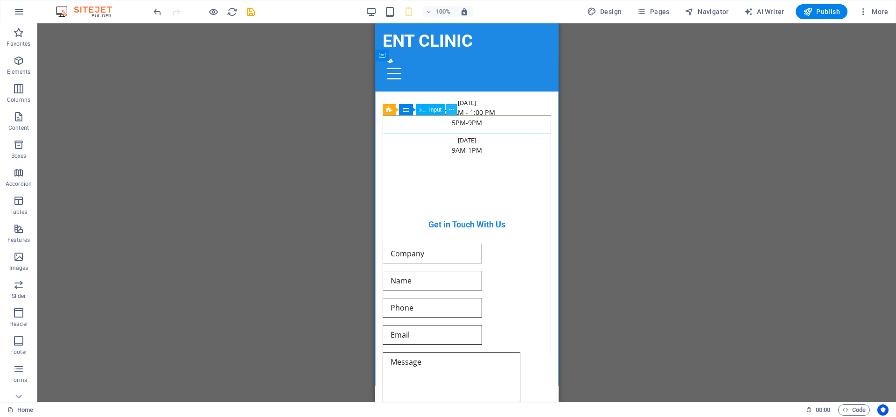
click at [451, 113] on icon at bounding box center [451, 110] width 5 height 10
click at [688, 202] on div "Drag here to replace the existing content. Press “Ctrl” if you want to create a…" at bounding box center [466, 212] width 859 height 378
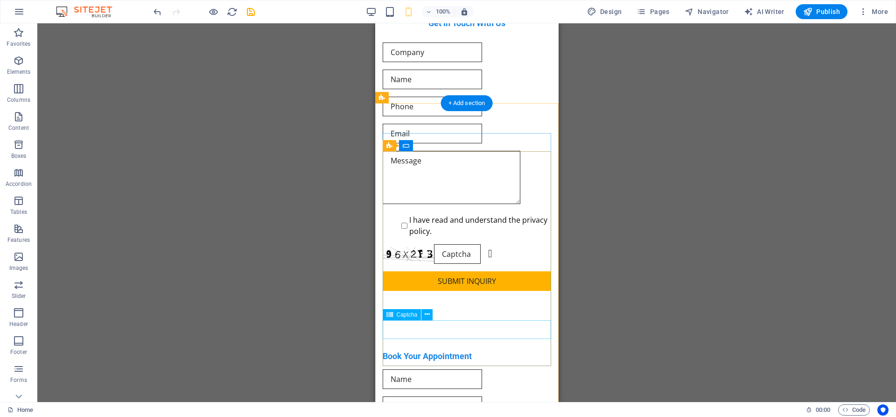
scroll to position [2808, 0]
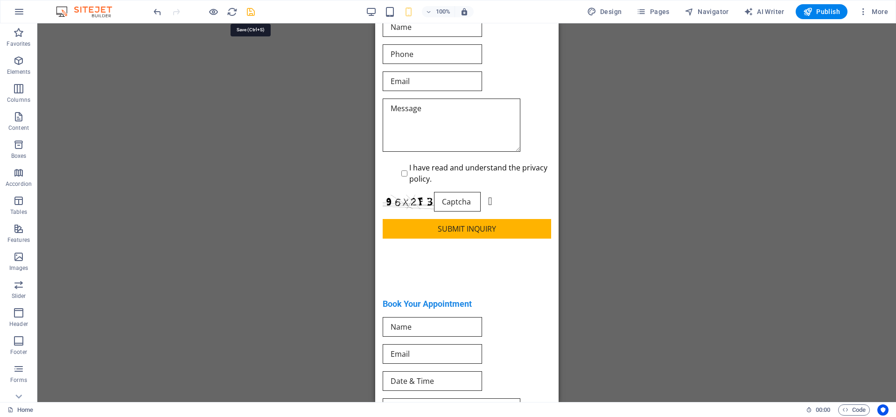
click at [252, 14] on icon "save" at bounding box center [250, 12] width 11 height 11
checkbox input "false"
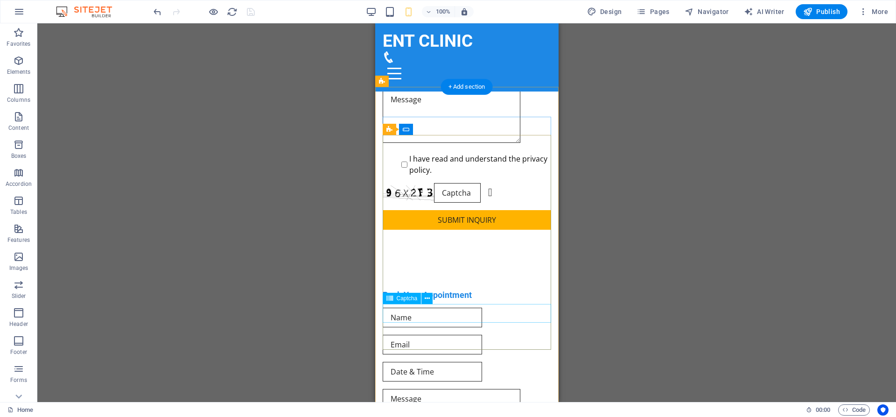
scroll to position [2761, 0]
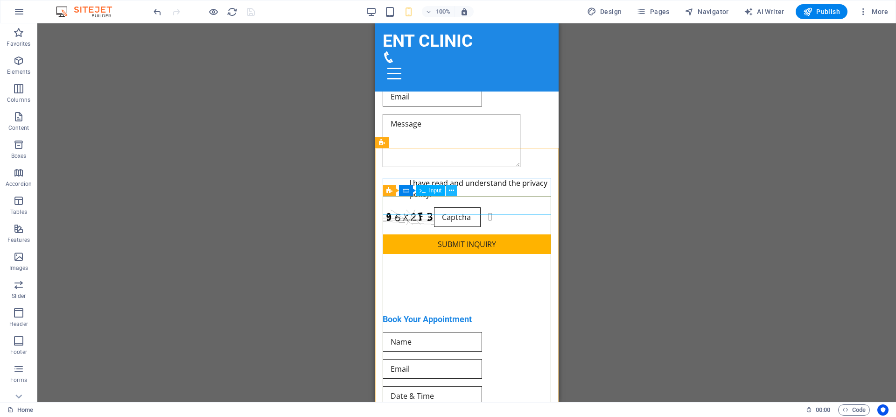
click at [452, 193] on icon at bounding box center [451, 191] width 5 height 10
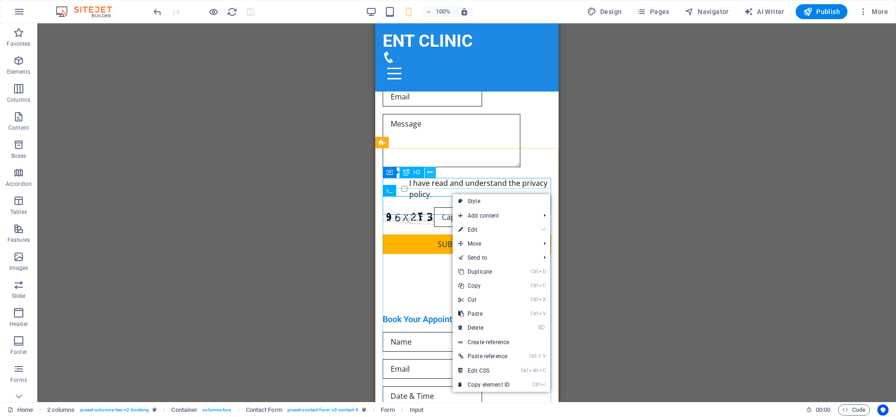
click at [427, 173] on button at bounding box center [430, 172] width 11 height 11
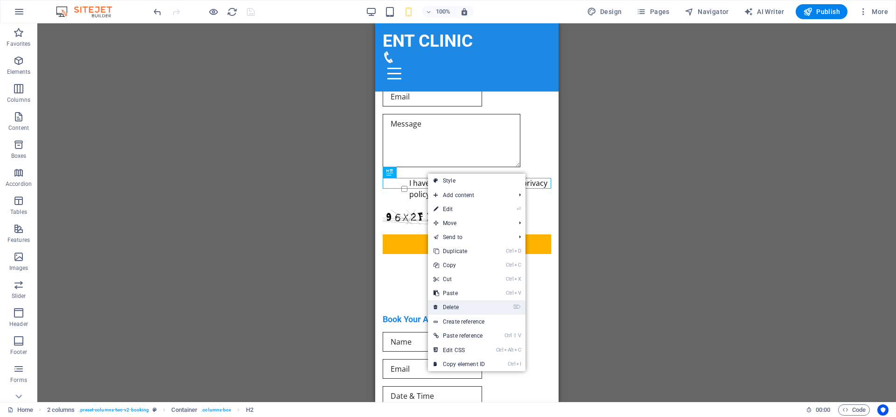
click at [456, 308] on link "⌦ Delete" at bounding box center [459, 307] width 63 height 14
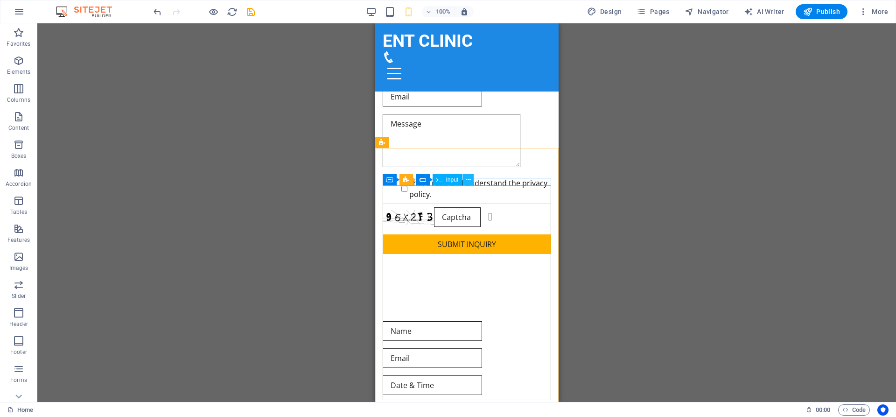
click at [468, 181] on icon at bounding box center [468, 180] width 5 height 10
click at [451, 180] on icon at bounding box center [452, 180] width 5 height 10
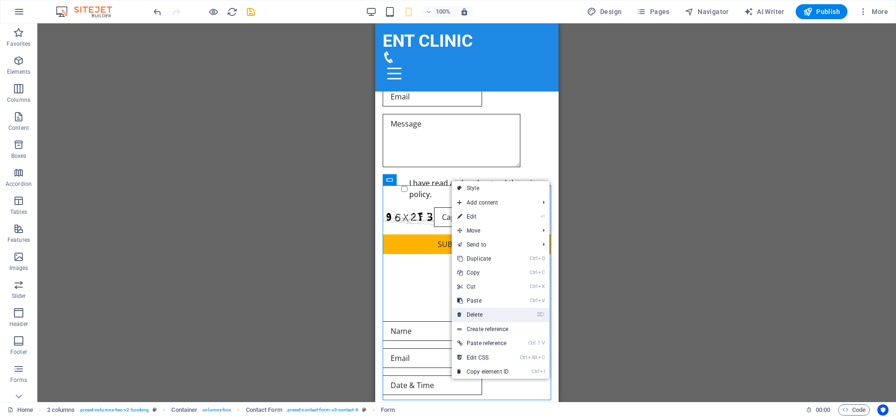
click at [479, 314] on link "⌦ Delete" at bounding box center [483, 315] width 63 height 14
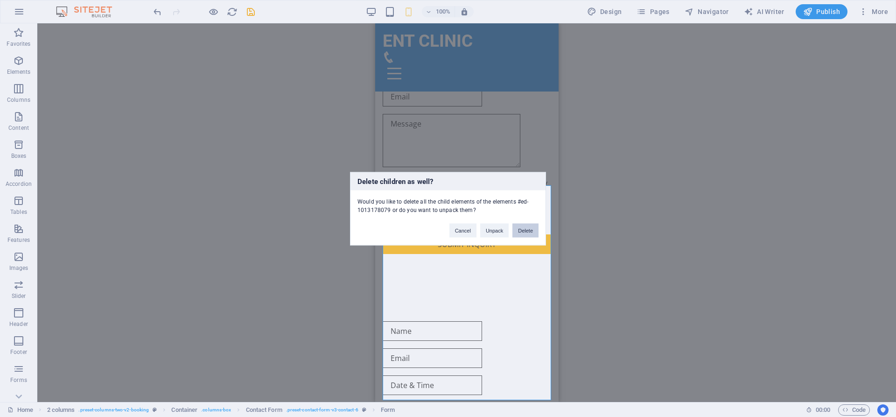
click at [523, 228] on button "Delete" at bounding box center [525, 230] width 26 height 14
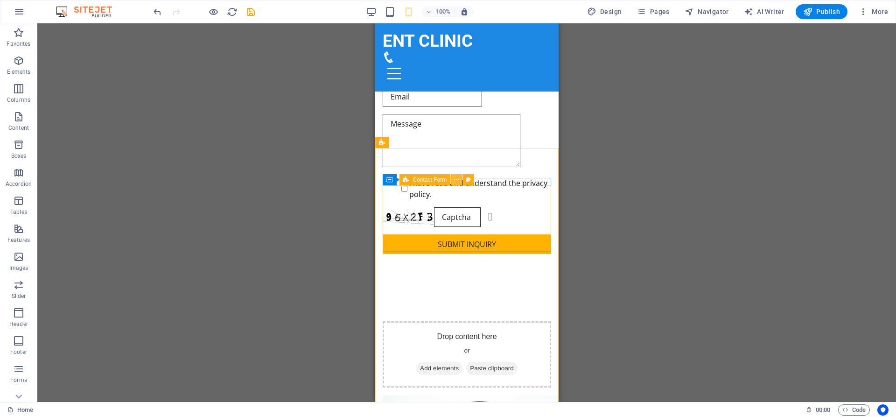
click at [457, 179] on icon at bounding box center [456, 180] width 5 height 10
click at [457, 181] on icon at bounding box center [456, 180] width 5 height 10
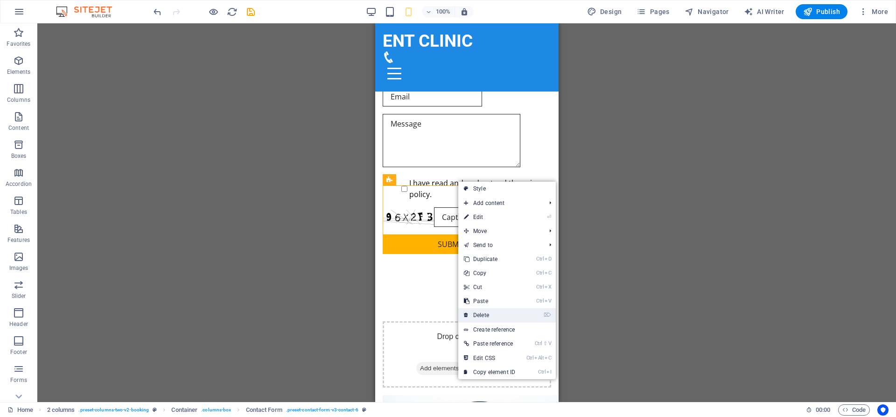
click at [482, 312] on link "⌦ Delete" at bounding box center [489, 315] width 63 height 14
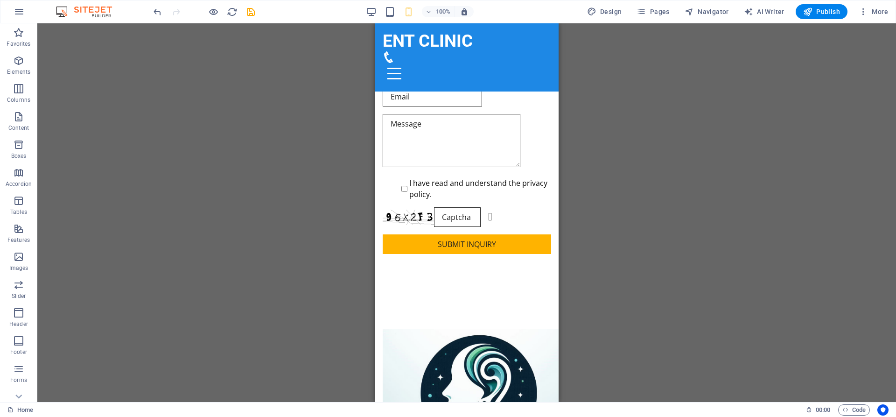
click at [627, 295] on div "Drag here to replace the existing content. Press “Ctrl” if you want to create a…" at bounding box center [466, 212] width 859 height 378
click at [436, 196] on icon at bounding box center [438, 194] width 5 height 10
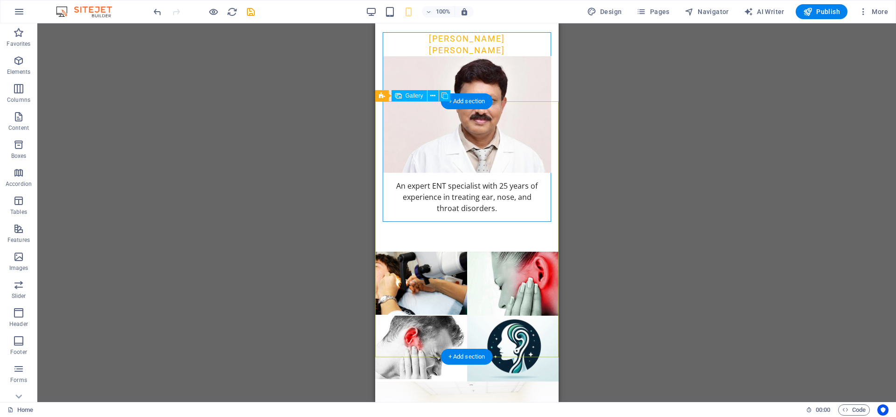
scroll to position [1904, 0]
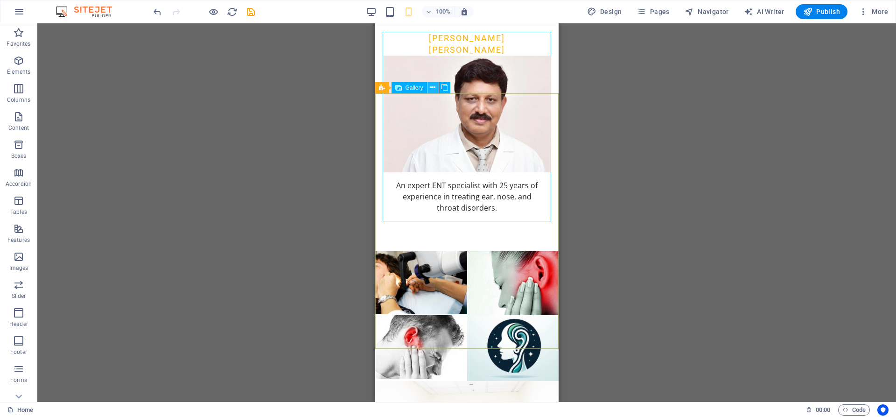
click at [433, 88] on icon at bounding box center [432, 88] width 5 height 10
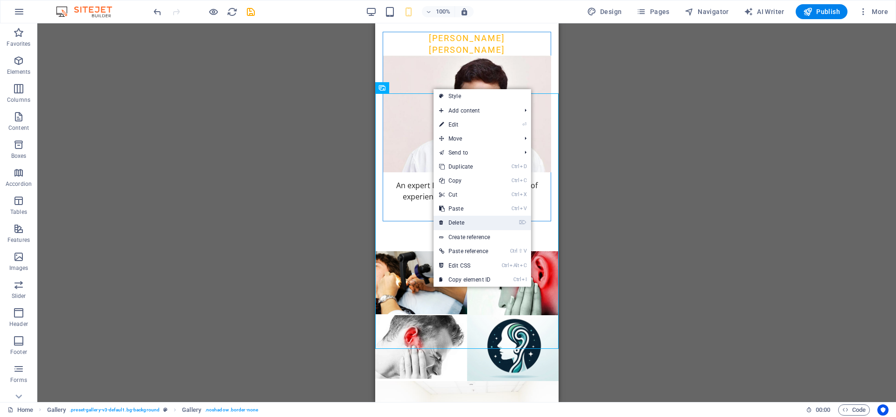
click at [467, 220] on link "⌦ Delete" at bounding box center [465, 223] width 63 height 14
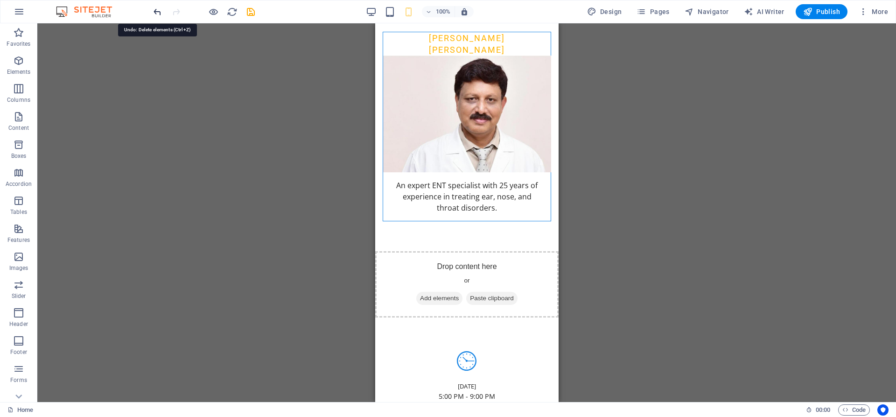
click at [155, 14] on icon "undo" at bounding box center [157, 12] width 11 height 11
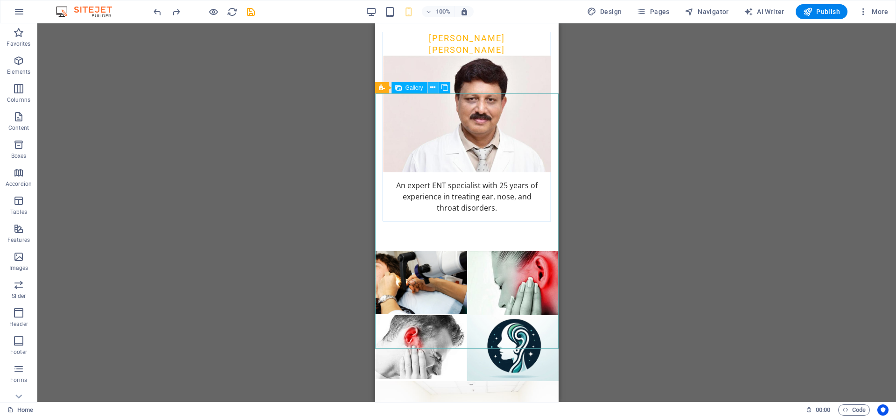
click at [435, 87] on button at bounding box center [432, 87] width 11 height 11
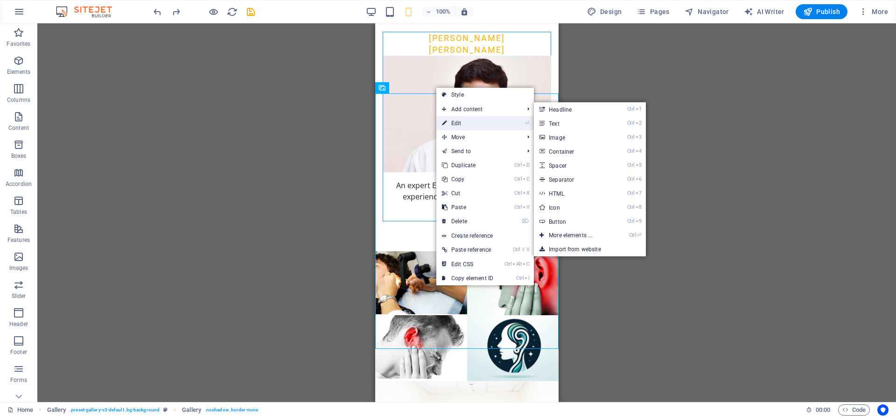
click at [469, 121] on link "⏎ Edit" at bounding box center [467, 123] width 63 height 14
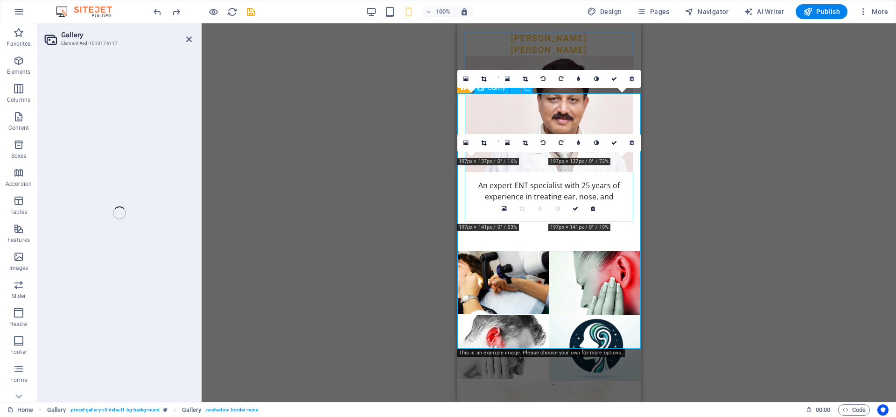
select select "px"
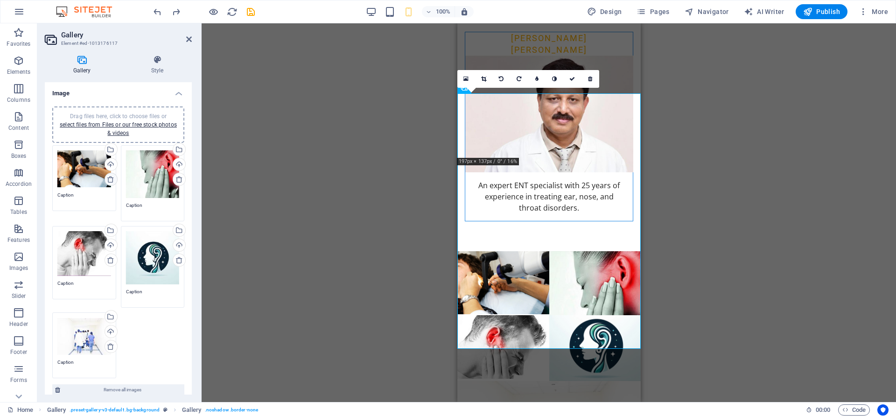
click at [111, 179] on icon at bounding box center [110, 178] width 7 height 7
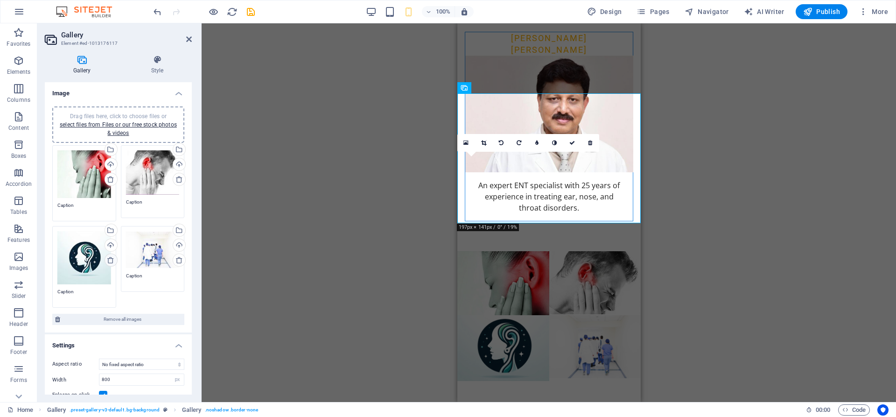
click at [113, 260] on icon at bounding box center [110, 259] width 7 height 7
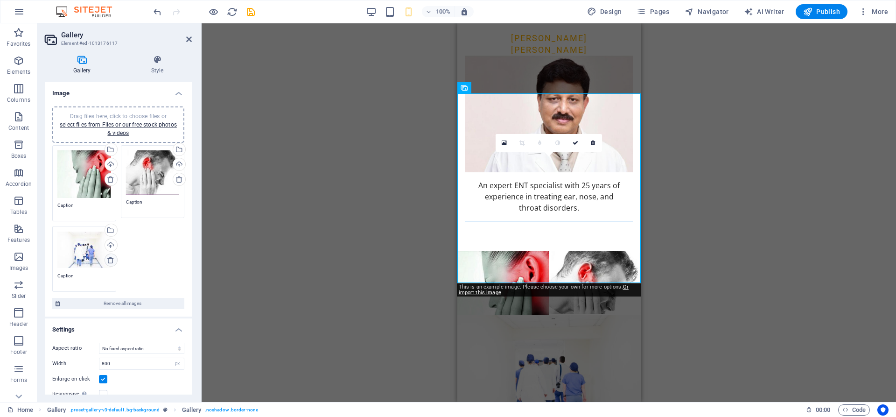
click at [112, 261] on icon at bounding box center [110, 259] width 7 height 7
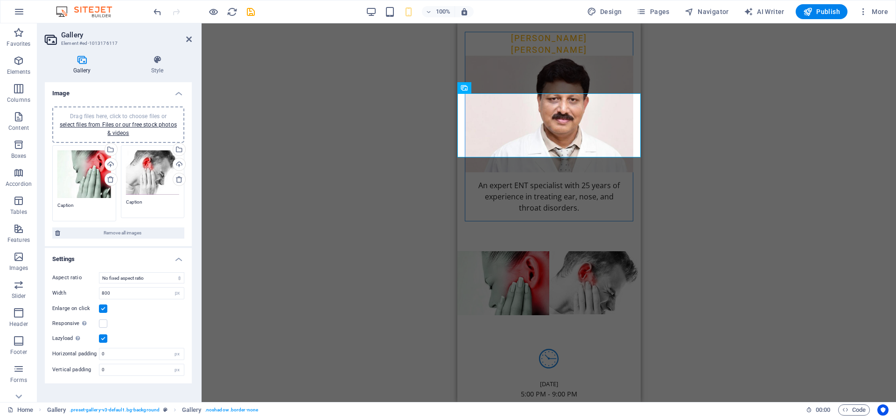
click at [856, 259] on div "Drag and drop a file to add it H2 Banner Banner Container Banner Menu Bar Menu …" at bounding box center [549, 212] width 694 height 378
click at [754, 250] on div "Drag and drop a file to add it H2 Banner Banner Container Banner Menu Bar Menu …" at bounding box center [549, 212] width 694 height 378
click at [340, 245] on div "Drag and drop a file to add it H2 Banner Banner Container Banner Menu Bar Menu …" at bounding box center [549, 212] width 694 height 378
click at [756, 241] on div "Drag and drop a file to add it H2 Banner Banner Container Banner Menu Bar Menu …" at bounding box center [549, 212] width 694 height 378
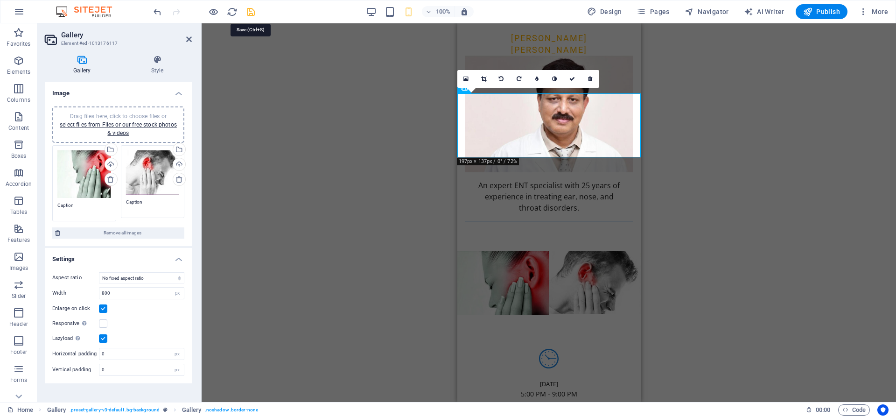
click at [252, 13] on icon "save" at bounding box center [250, 12] width 11 height 11
checkbox input "false"
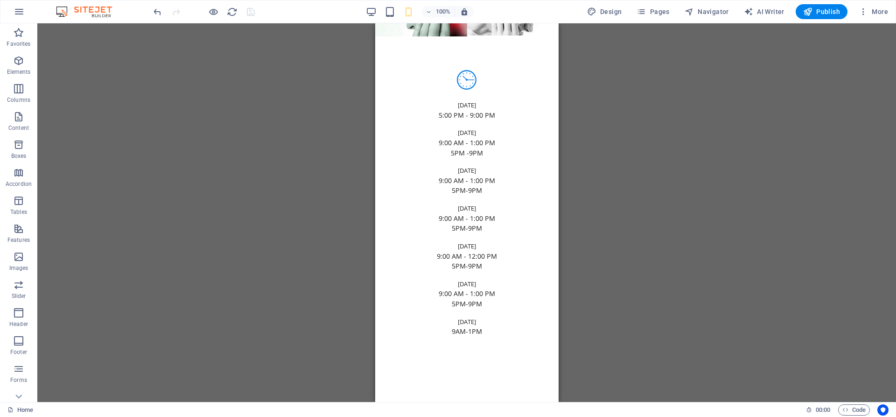
scroll to position [2262, 0]
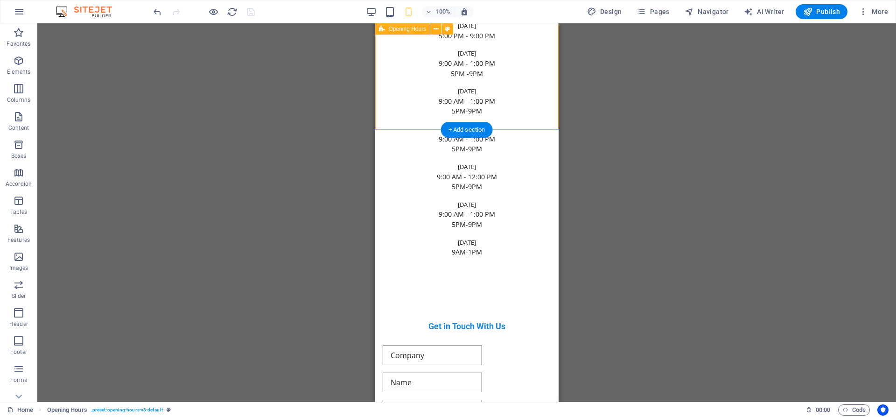
drag, startPoint x: 542, startPoint y: 130, endPoint x: 542, endPoint y: 124, distance: 5.6
click at [542, 124] on div "[DATE] 5:00 PM - 9:00 PM [DATE] 9:00 AM - 1:00 PM 5PM -9PM [DATE] 9:00 AM - 1:0…" at bounding box center [466, 124] width 183 height 334
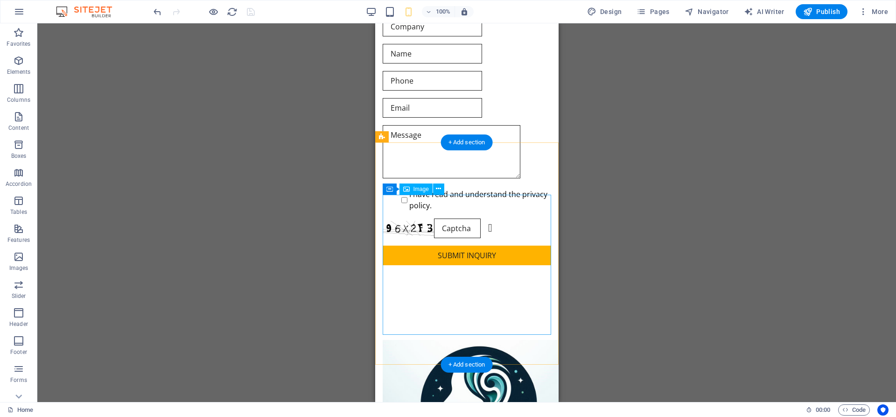
scroll to position [2595, 0]
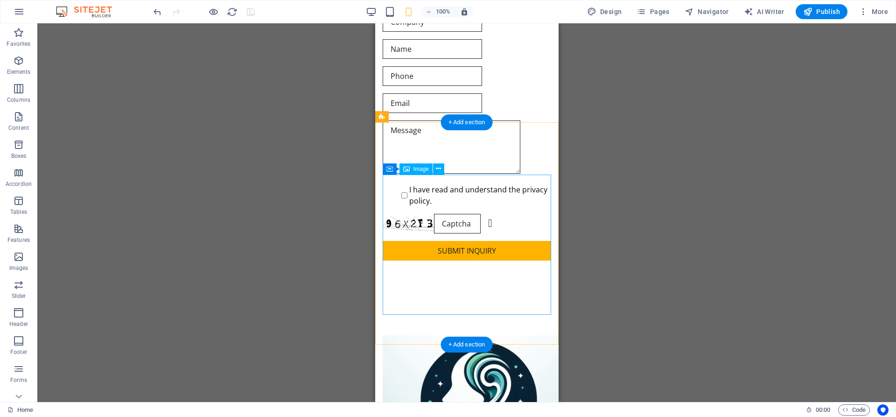
click at [520, 335] on figure at bounding box center [466, 405] width 168 height 140
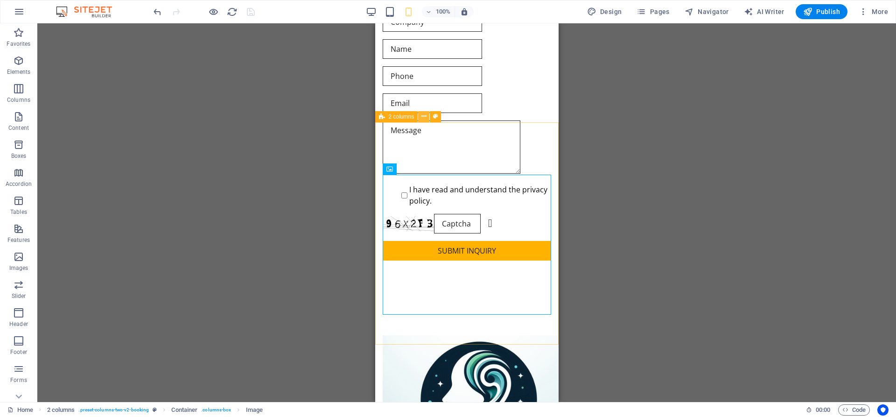
click at [423, 115] on icon at bounding box center [423, 117] width 5 height 10
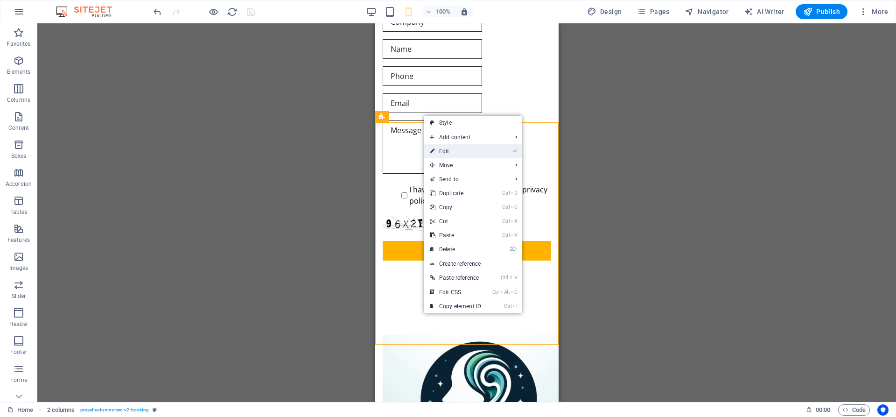
click at [454, 154] on link "⏎ Edit" at bounding box center [455, 151] width 63 height 14
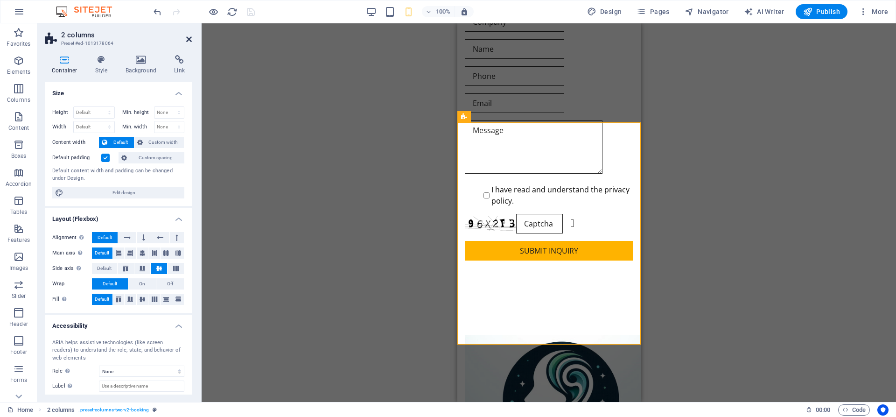
click at [188, 41] on icon at bounding box center [189, 38] width 6 height 7
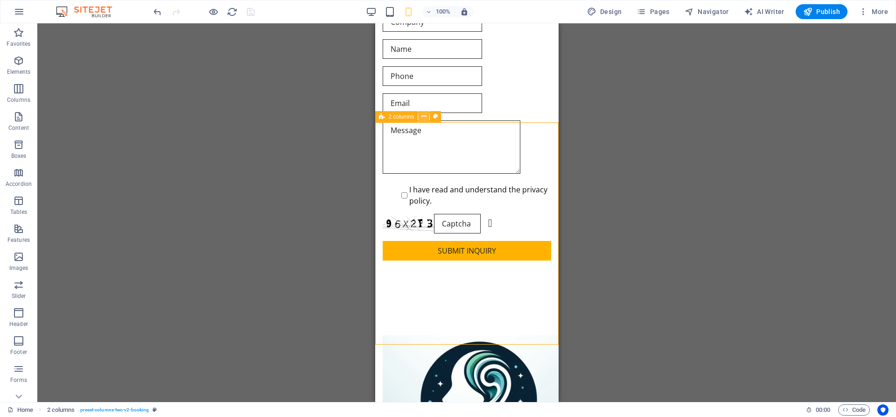
click at [421, 119] on button at bounding box center [423, 116] width 11 height 11
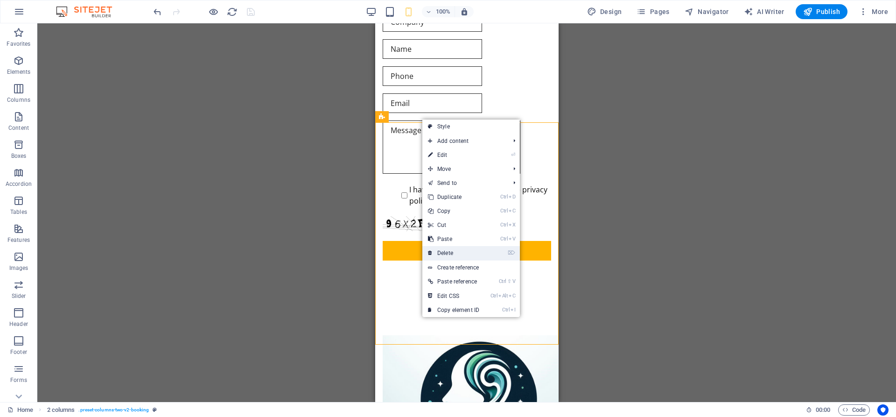
click at [452, 251] on link "⌦ Delete" at bounding box center [453, 253] width 63 height 14
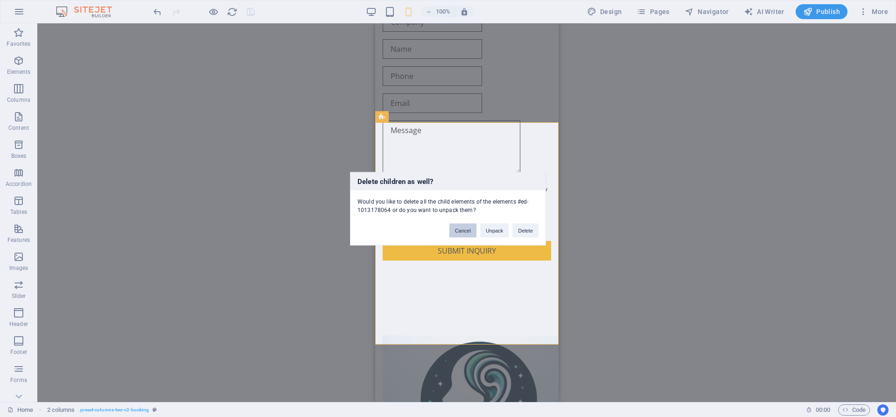
click at [472, 231] on button "Cancel" at bounding box center [462, 230] width 27 height 14
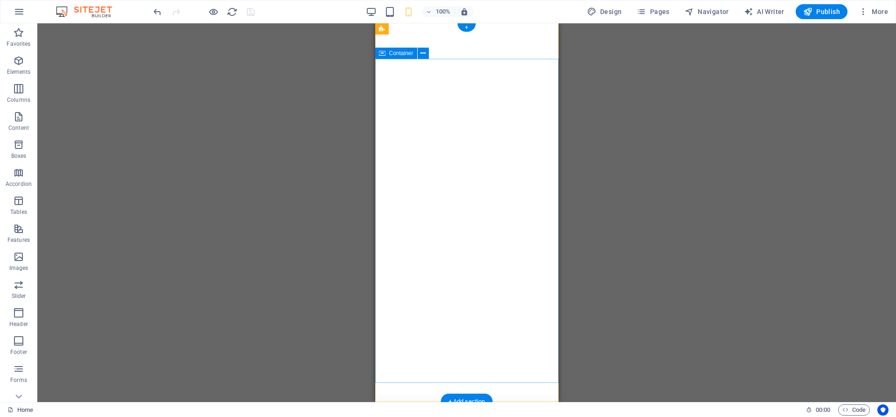
scroll to position [0, 0]
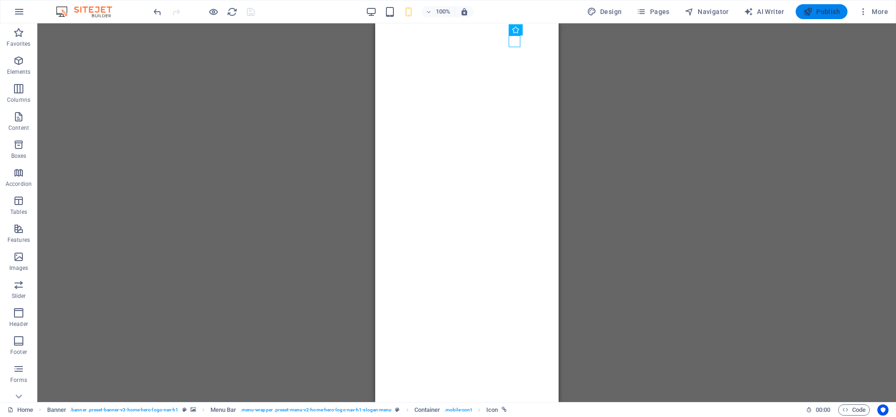
click at [827, 13] on span "Publish" at bounding box center [821, 11] width 37 height 9
